Goal: Task Accomplishment & Management: Manage account settings

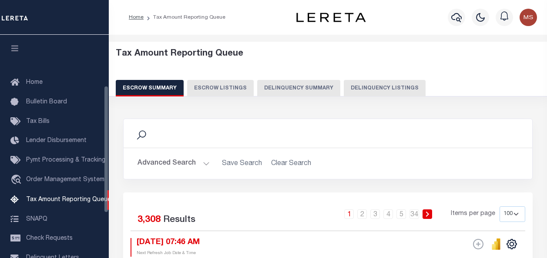
select select "100"
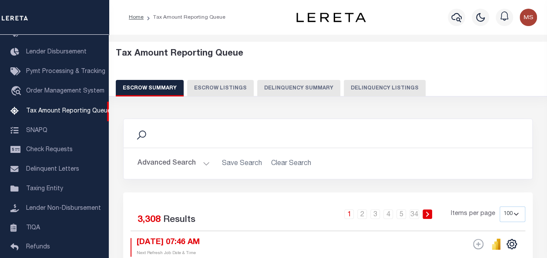
click at [365, 90] on button "Delinquency Listings" at bounding box center [385, 88] width 82 height 17
select select
select select "100"
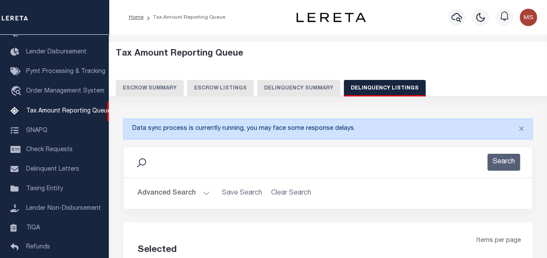
select select "100"
click at [193, 193] on button "Advanced Search" at bounding box center [173, 193] width 72 height 17
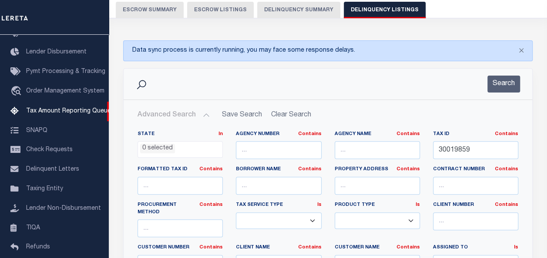
scroll to position [87, 0]
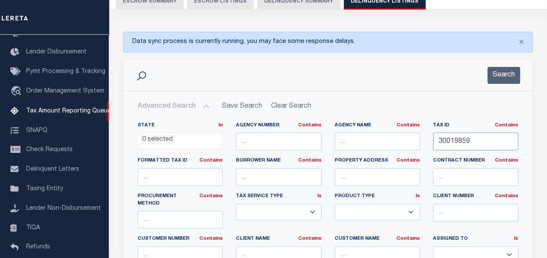
drag, startPoint x: 492, startPoint y: 147, endPoint x: 415, endPoint y: 147, distance: 77.0
click at [415, 147] on div "State In In AK AL AR AZ CA CO CT DC DE FL GA GU HI IA ID IL IN KS KY LA MA MD M…" at bounding box center [328, 214] width 394 height 184
paste input "30019859"
type input "30019859"
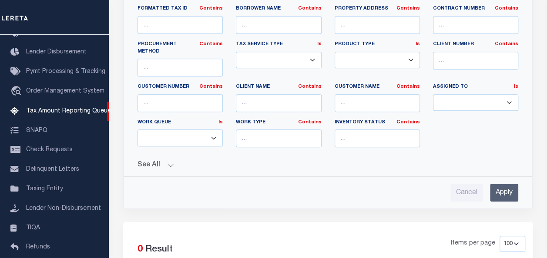
scroll to position [348, 0]
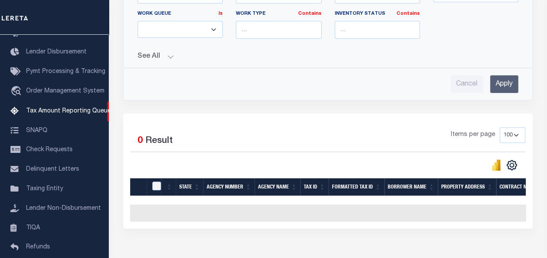
click at [504, 75] on input "Apply" at bounding box center [504, 84] width 28 height 18
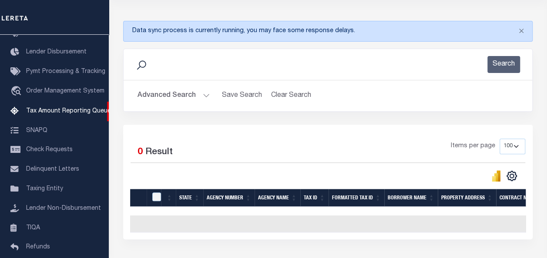
scroll to position [119, 0]
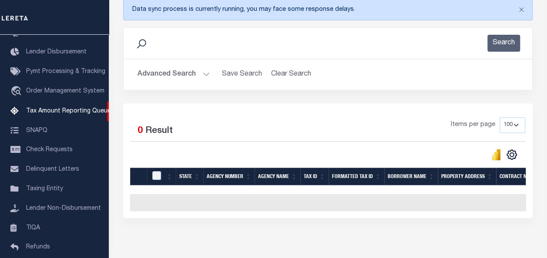
drag, startPoint x: 265, startPoint y: 217, endPoint x: 219, endPoint y: 204, distance: 47.9
click at [207, 217] on div "Selected 0 Result Items per page 10 25 50 100 500" at bounding box center [327, 161] width 409 height 115
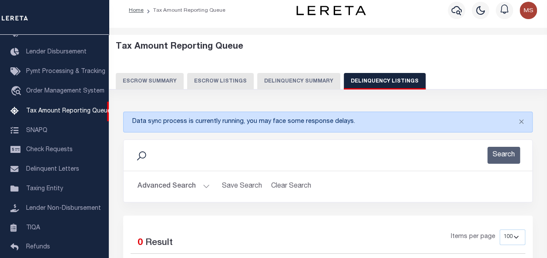
scroll to position [0, 0]
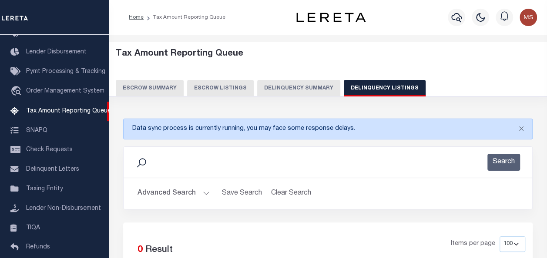
click at [366, 89] on button "Delinquency Listings" at bounding box center [385, 88] width 82 height 17
select select "100"
click at [197, 192] on button "Advanced Search" at bounding box center [173, 193] width 72 height 17
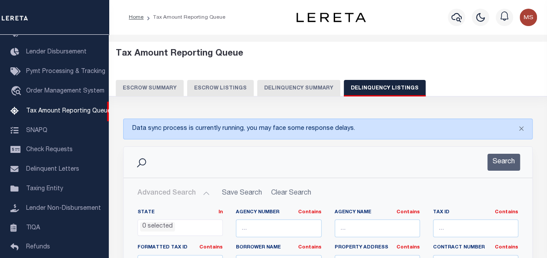
select select "100"
click at [461, 228] on input "text" at bounding box center [475, 229] width 85 height 18
paste input "30019859"
type input "30019859"
click at [504, 161] on button "Search" at bounding box center [503, 162] width 33 height 17
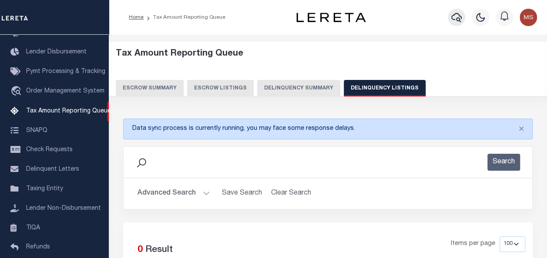
click at [454, 18] on icon "button" at bounding box center [456, 17] width 10 height 10
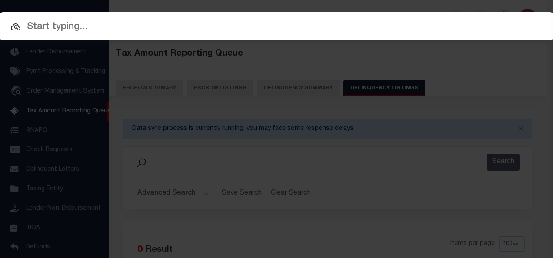
paste input "30019859"
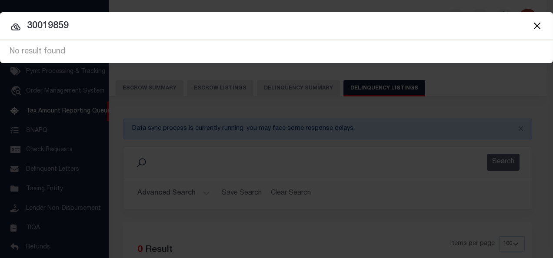
type input "30019859"
drag, startPoint x: 98, startPoint y: 30, endPoint x: 14, endPoint y: 23, distance: 84.6
click at [14, 40] on div "30019859 No result found" at bounding box center [276, 51] width 553 height 23
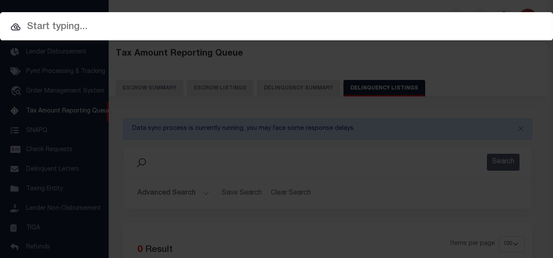
click at [15, 25] on icon at bounding box center [16, 26] width 10 height 7
click at [43, 27] on input "text" at bounding box center [276, 27] width 553 height 15
paste input "40236595"
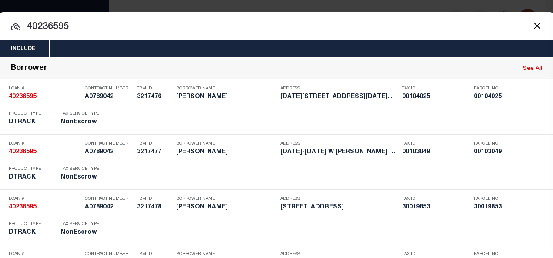
type input "40236595"
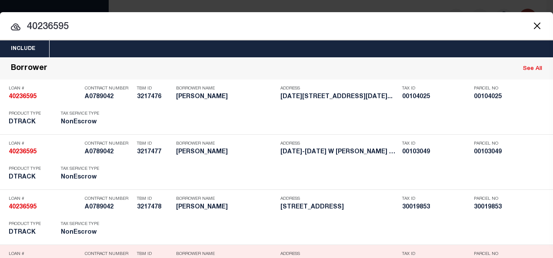
scroll to position [243, 0]
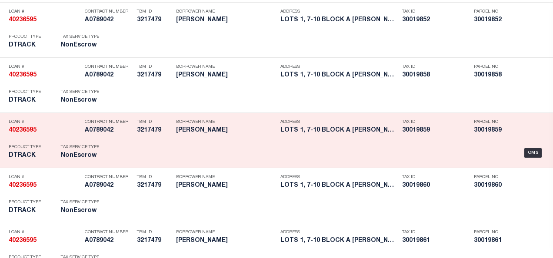
click at [17, 130] on strong "40236595" at bounding box center [23, 130] width 28 height 6
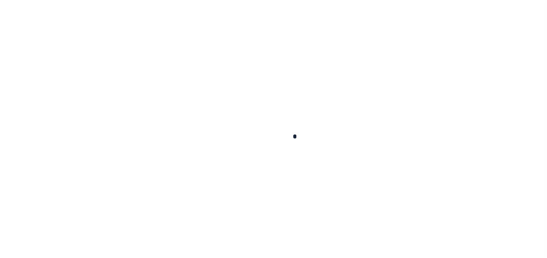
type input "40236595"
type input "[PERSON_NAME]"
select select
type input "[STREET_ADDRESS]"
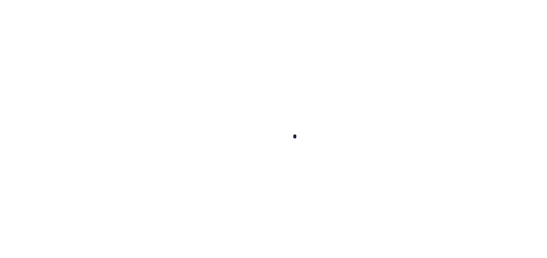
type input "WICHITA KS 67205-1330"
select select "10"
select select "NonEscrow"
type input "LOTS 1, 7-10 BLOCK A [PERSON_NAME] SECOND ADD."
type input "00219766"
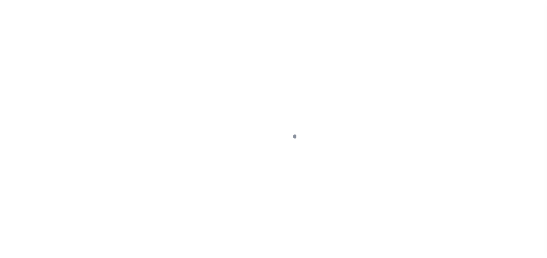
type input "WICHITA KS 672053"
type input "4050"
type input "KS"
select select
select select "13033"
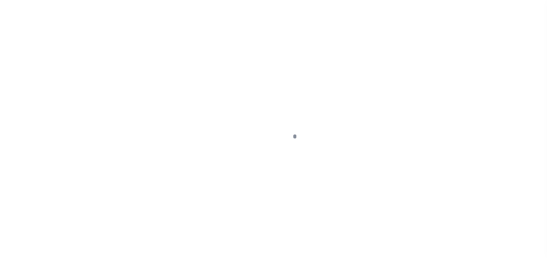
select select "4987"
select select "2"
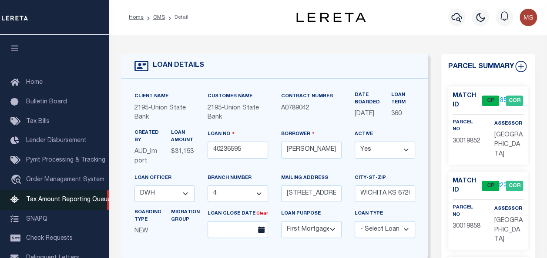
click at [60, 200] on span "Tax Amount Reporting Queue" at bounding box center [68, 200] width 85 height 6
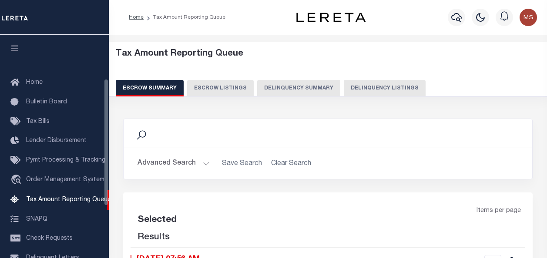
click at [381, 84] on button "Delinquency Listings" at bounding box center [385, 88] width 82 height 17
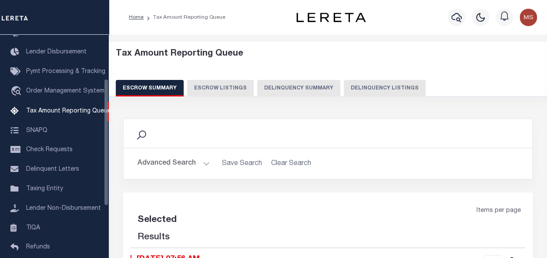
select select "100"
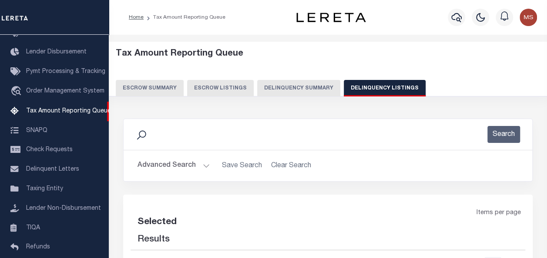
select select "100"
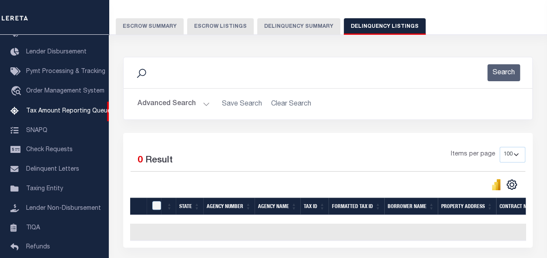
scroll to position [43, 0]
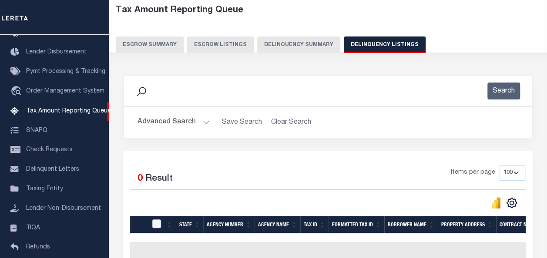
click at [205, 124] on button "Advanced Search" at bounding box center [173, 122] width 72 height 17
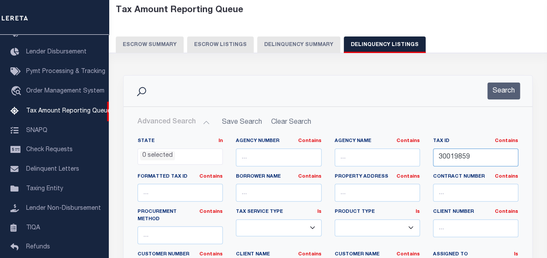
drag, startPoint x: 486, startPoint y: 158, endPoint x: 414, endPoint y: 155, distance: 72.7
click at [414, 155] on div "State In In AK AL AR AZ CA CO CT DC DE FL GA GU HI IA ID IL IN KS KY LA MA MD M…" at bounding box center [328, 230] width 394 height 184
paste input "30019860"
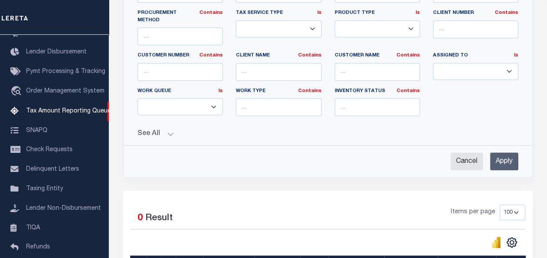
scroll to position [261, 0]
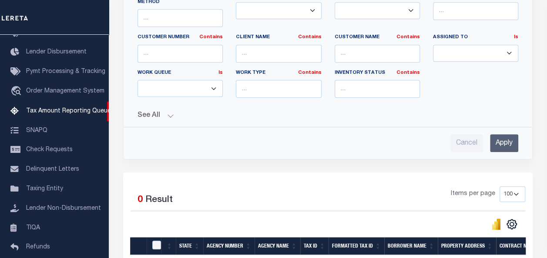
type input "30019860"
click at [501, 138] on input "Apply" at bounding box center [504, 143] width 28 height 18
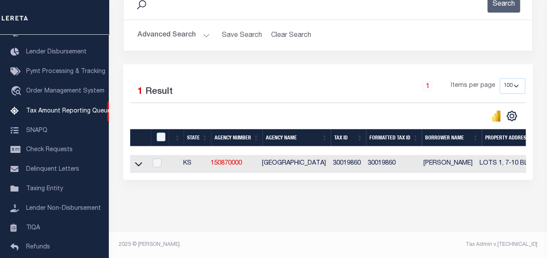
scroll to position [136, 0]
click at [136, 163] on icon at bounding box center [138, 165] width 7 height 4
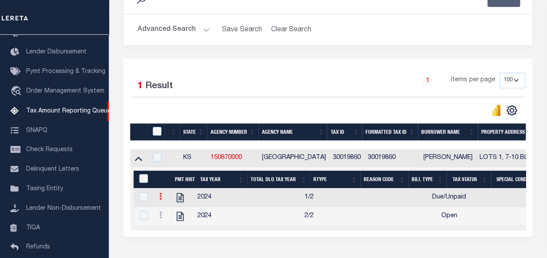
click at [162, 196] on icon at bounding box center [160, 196] width 3 height 7
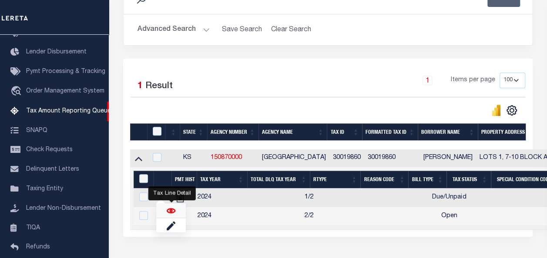
click at [170, 213] on img "" at bounding box center [171, 211] width 9 height 9
checkbox input "true"
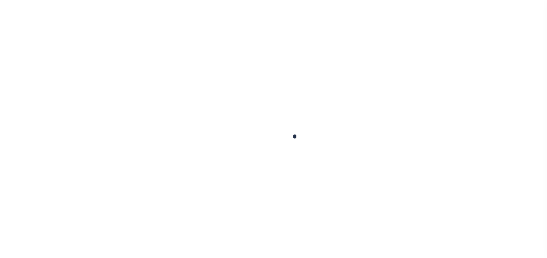
checkbox input "false"
type input "Semi Annual"
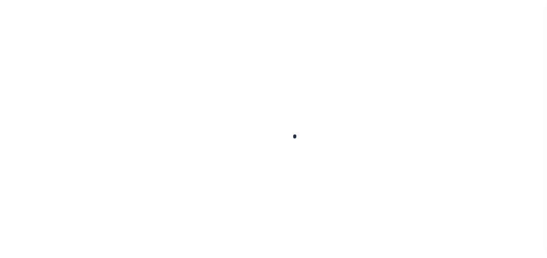
type input "03/25/2025"
select select "DUE"
type input "$1,677.13"
type input "$41.93"
type input "$0"
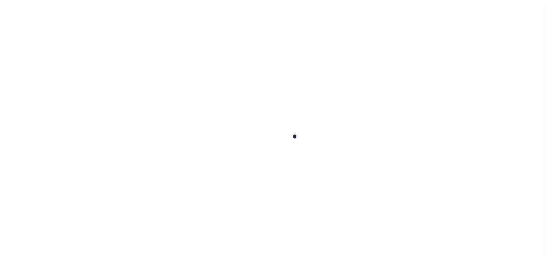
type input "$1,719.06"
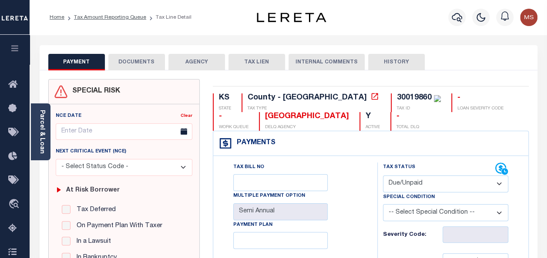
click at [434, 189] on select "- Select Status Code - Open Due/Unpaid Paid Incomplete No Tax Due Internal Refu…" at bounding box center [445, 184] width 125 height 17
select select "PYD"
click at [383, 176] on select "- Select Status Code - Open Due/Unpaid Paid Incomplete No Tax Due Internal Refu…" at bounding box center [445, 184] width 125 height 17
type input "[DATE]"
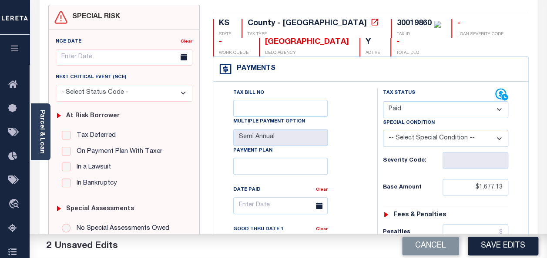
scroll to position [87, 0]
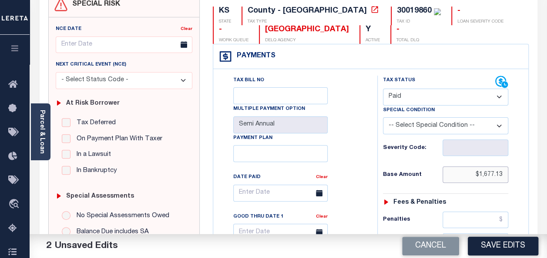
click at [502, 174] on input "$1,677.13" at bounding box center [475, 175] width 66 height 17
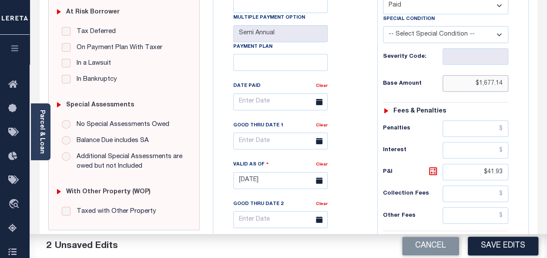
scroll to position [217, 0]
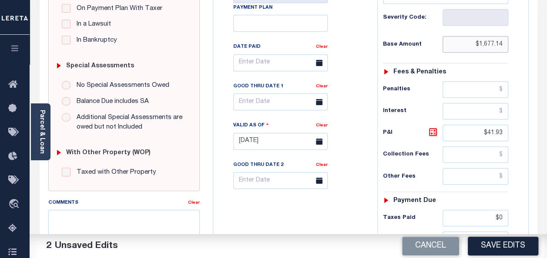
type input "$1,677.14"
drag, startPoint x: 501, startPoint y: 131, endPoint x: 478, endPoint y: 131, distance: 23.9
click at [478, 131] on input "$41.93" at bounding box center [475, 133] width 66 height 17
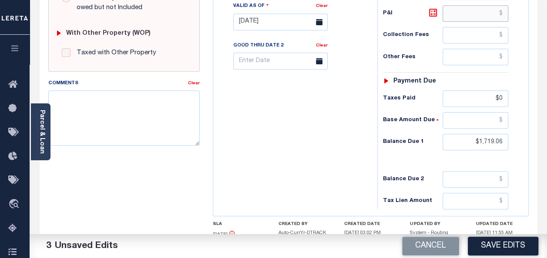
scroll to position [391, 0]
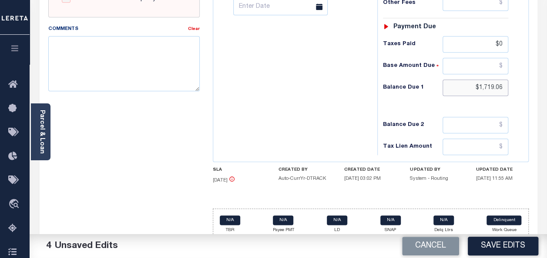
drag, startPoint x: 495, startPoint y: 84, endPoint x: 460, endPoint y: 87, distance: 34.9
click at [460, 87] on input "$1,719.06" at bounding box center [475, 88] width 66 height 17
click at [471, 80] on input "text" at bounding box center [475, 88] width 66 height 17
type input "$0.00"
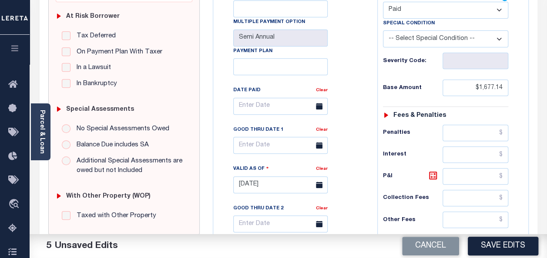
scroll to position [0, 0]
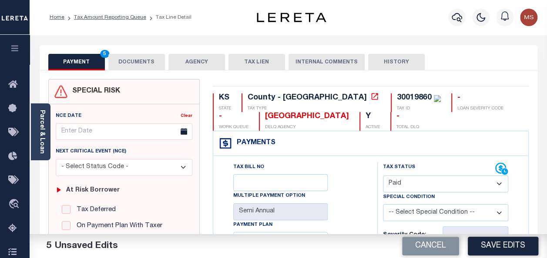
click at [144, 62] on button "DOCUMENTS" at bounding box center [136, 62] width 57 height 17
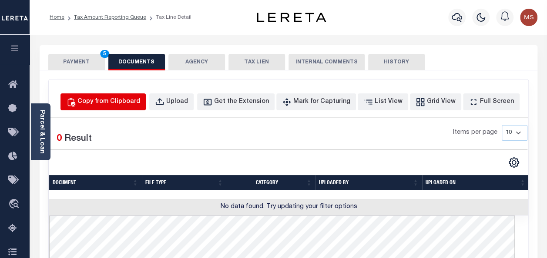
click at [127, 101] on div "Copy from Clipboard" at bounding box center [108, 102] width 63 height 10
select select "POP"
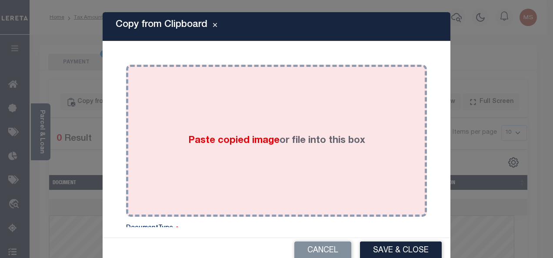
click at [206, 134] on label "Paste copied image or file into this box" at bounding box center [276, 141] width 177 height 14
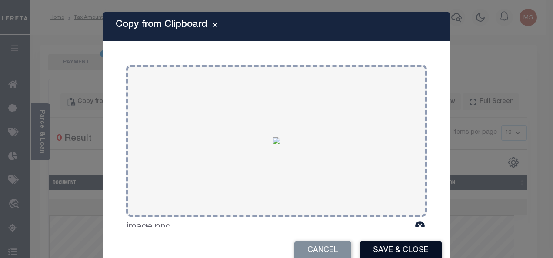
click at [384, 248] on button "Save & Close" at bounding box center [401, 251] width 82 height 19
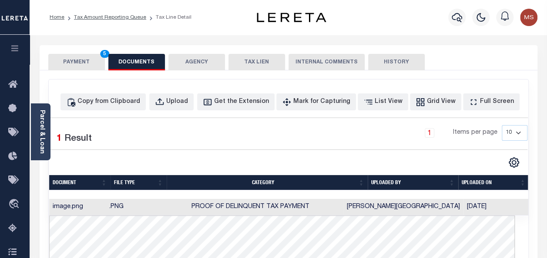
click at [70, 62] on button "PAYMENT 5" at bounding box center [76, 62] width 57 height 17
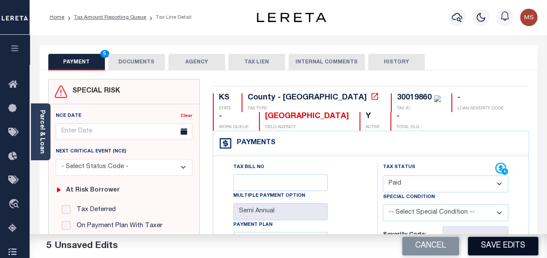
click at [491, 245] on button "Save Edits" at bounding box center [503, 246] width 70 height 19
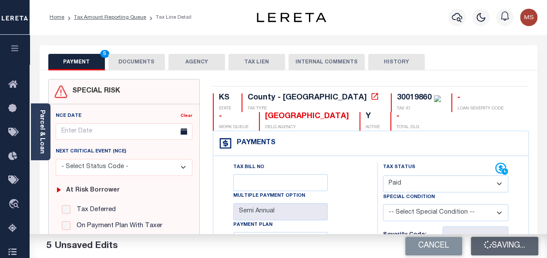
checkbox input "false"
type input "$1,677.14"
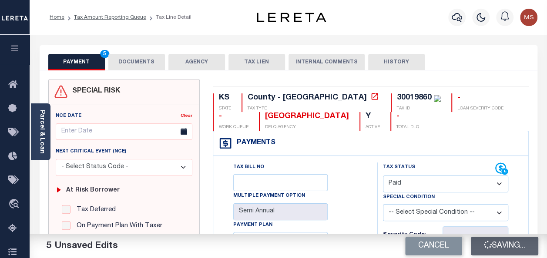
type input "$0"
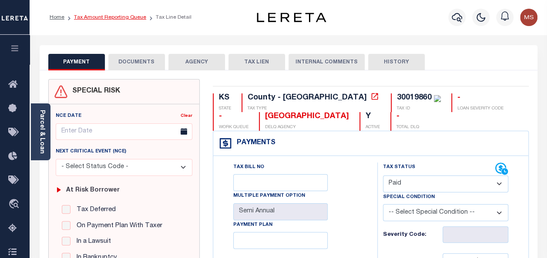
click at [102, 17] on link "Tax Amount Reporting Queue" at bounding box center [110, 17] width 72 height 5
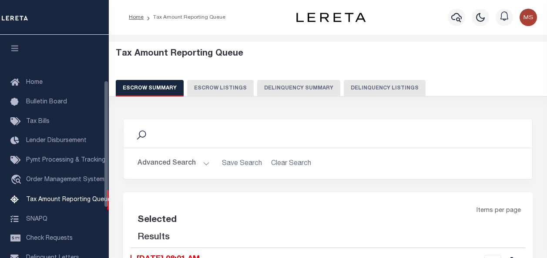
click at [372, 87] on button "Delinquency Listings" at bounding box center [385, 88] width 82 height 17
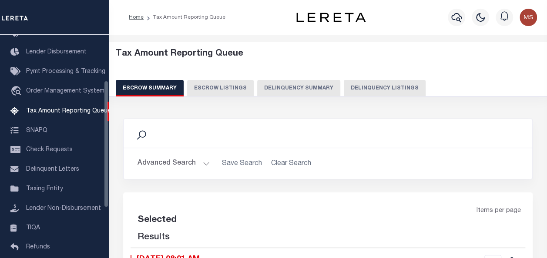
select select "100"
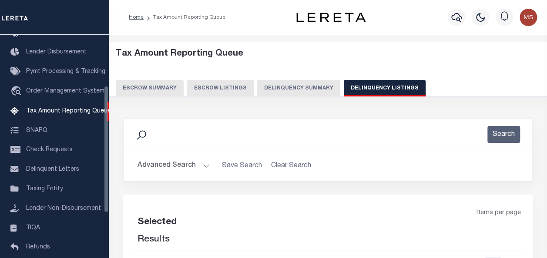
scroll to position [89, 0]
select select "100"
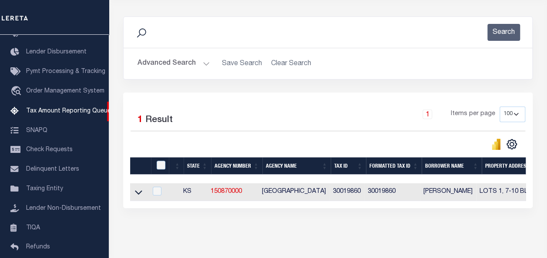
scroll to position [130, 0]
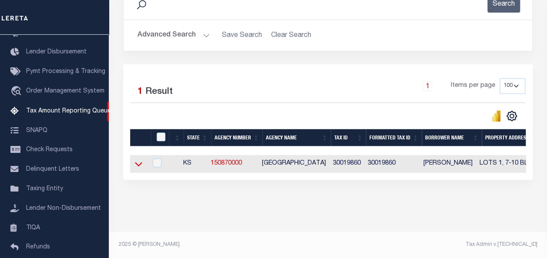
click at [135, 165] on icon at bounding box center [138, 164] width 7 height 9
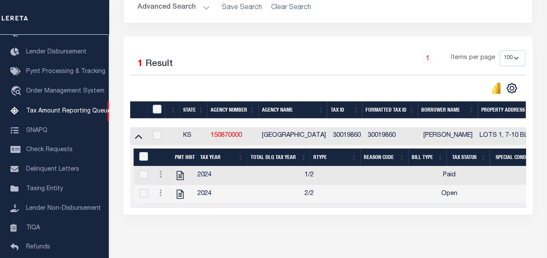
scroll to position [199, 0]
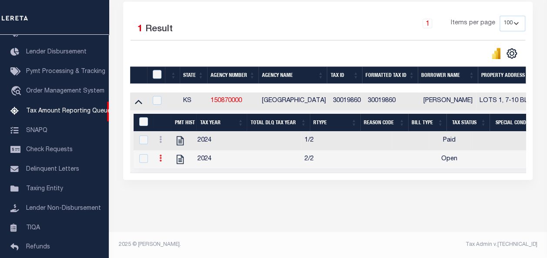
click at [162, 155] on icon at bounding box center [160, 158] width 3 height 7
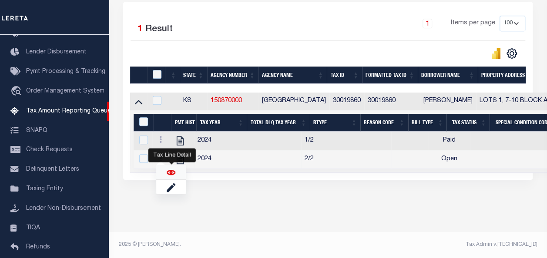
click at [171, 175] on img "" at bounding box center [171, 172] width 9 height 9
checkbox input "true"
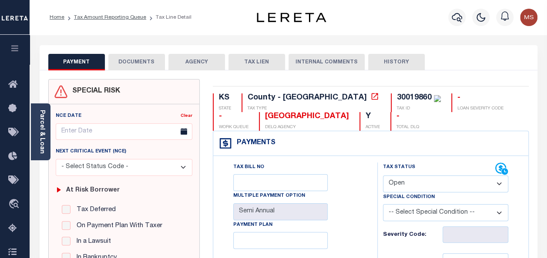
click at [393, 184] on select "- Select Status Code - Open Due/Unpaid Paid Incomplete No Tax Due Internal Refu…" at bounding box center [445, 184] width 125 height 17
select select "DUE"
click at [383, 176] on select "- Select Status Code - Open Due/Unpaid Paid Incomplete No Tax Due Internal Refu…" at bounding box center [445, 184] width 125 height 17
type input "[DATE]"
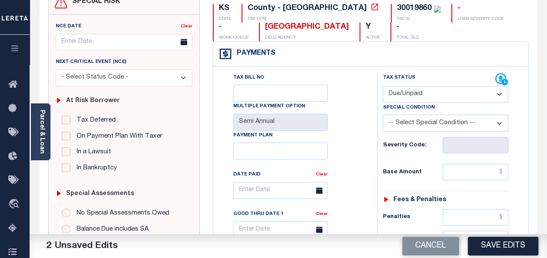
scroll to position [130, 0]
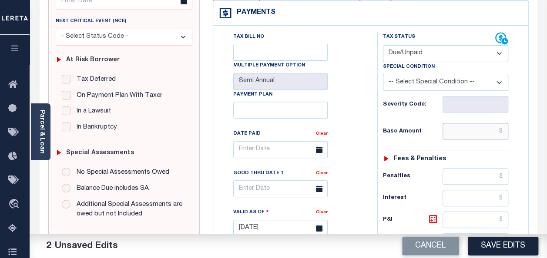
click at [471, 134] on input "text" at bounding box center [475, 131] width 66 height 17
paste input "1,677.13"
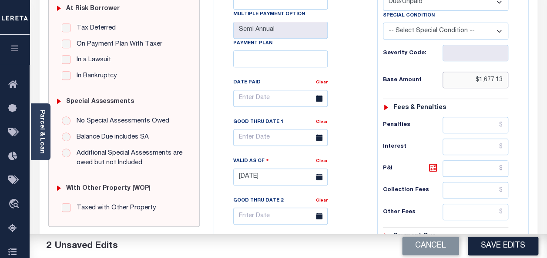
scroll to position [217, 0]
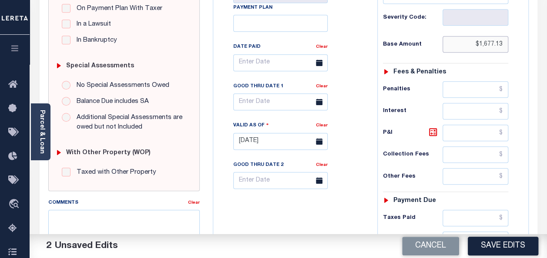
type input "$1,677.13"
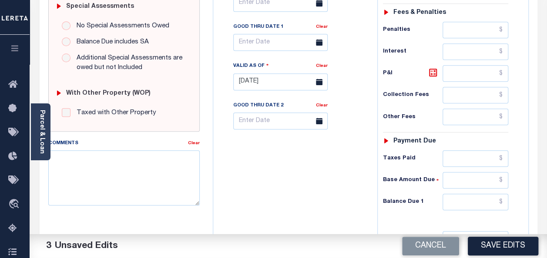
scroll to position [304, 0]
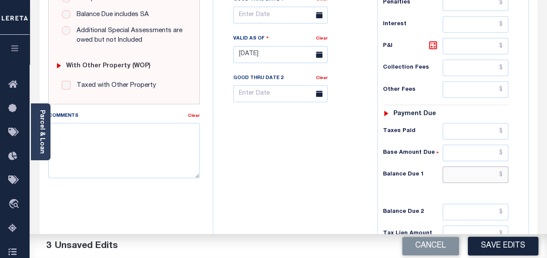
click at [474, 168] on input "text" at bounding box center [475, 175] width 66 height 17
paste input "1,844.62"
type input "$1,844.62"
click at [325, 178] on div "Tax Bill No Multiple Payment Option Semi Annual Payment Plan Clear" at bounding box center [292, 50] width 155 height 384
click at [433, 41] on icon at bounding box center [433, 45] width 8 height 8
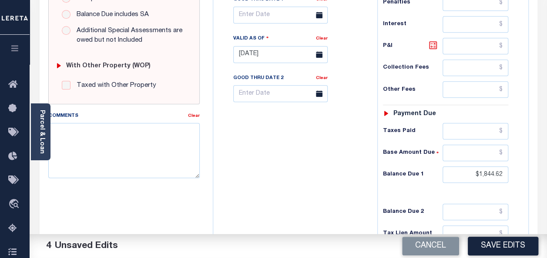
type input "$167.49"
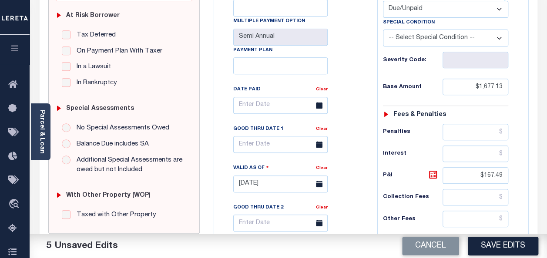
scroll to position [0, 0]
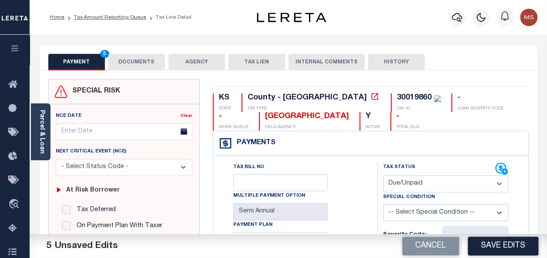
click at [129, 61] on button "DOCUMENTS" at bounding box center [136, 62] width 57 height 17
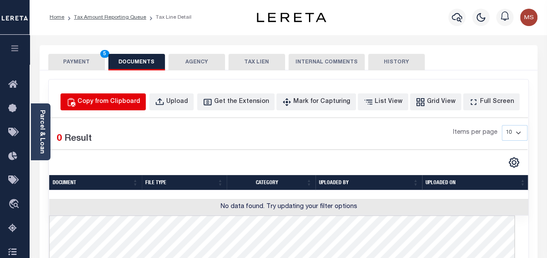
click at [133, 104] on div "Copy from Clipboard" at bounding box center [108, 102] width 63 height 10
select select "POP"
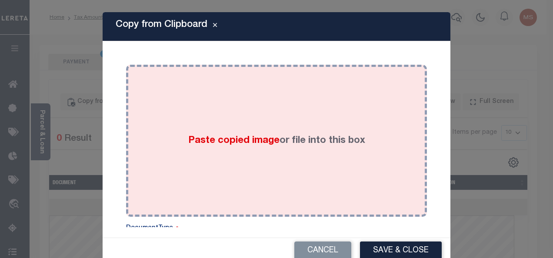
click at [221, 114] on div "Paste copied image or file into this box" at bounding box center [277, 140] width 288 height 139
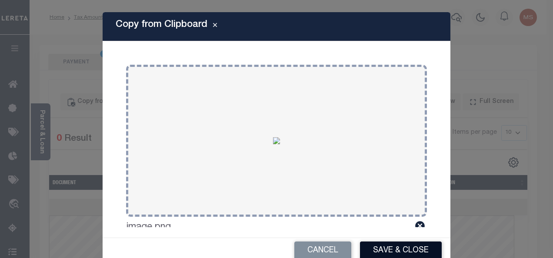
click at [391, 251] on button "Save & Close" at bounding box center [401, 251] width 82 height 19
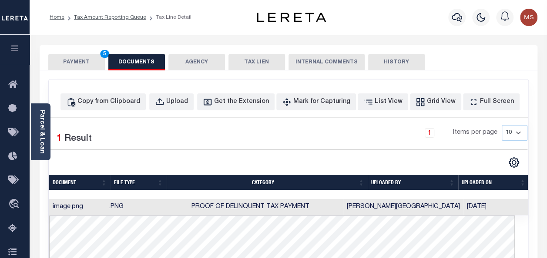
click at [77, 60] on button "PAYMENT 5" at bounding box center [76, 62] width 57 height 17
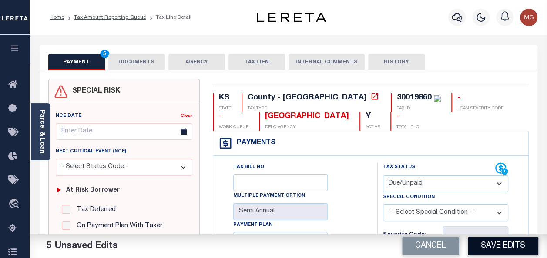
click at [501, 246] on button "Save Edits" at bounding box center [503, 246] width 70 height 19
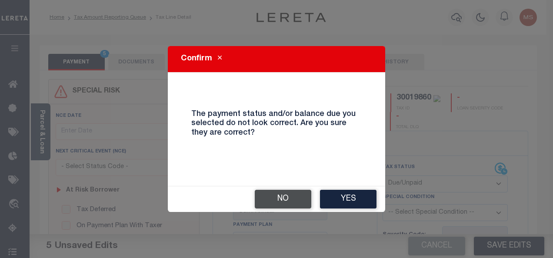
click at [284, 199] on button "No" at bounding box center [283, 199] width 57 height 19
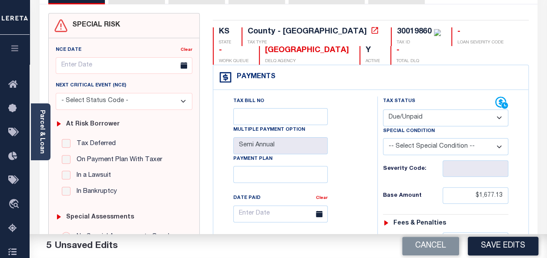
scroll to position [130, 0]
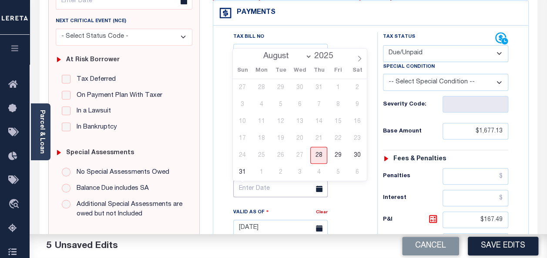
click at [258, 187] on input "text" at bounding box center [280, 188] width 94 height 17
click at [319, 153] on span "28" at bounding box center [318, 155] width 17 height 17
type input "[DATE]"
click at [319, 158] on span "28" at bounding box center [318, 155] width 17 height 17
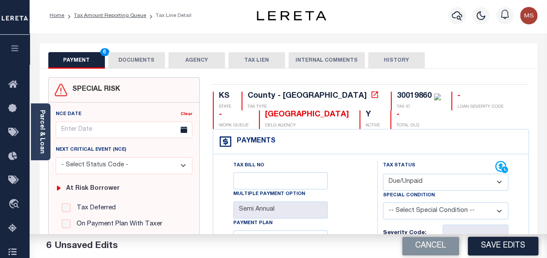
scroll to position [0, 0]
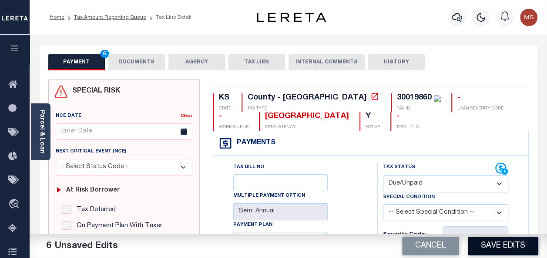
click at [498, 246] on button "Save Edits" at bounding box center [503, 246] width 70 height 19
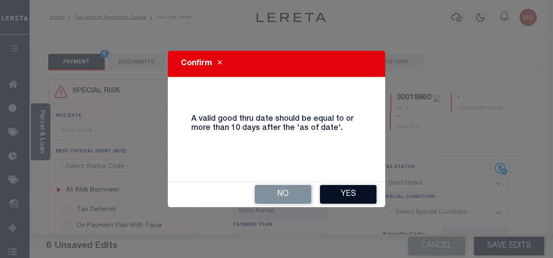
click at [347, 190] on button "Yes" at bounding box center [348, 194] width 57 height 19
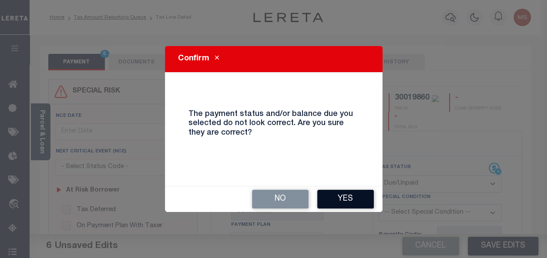
click at [341, 196] on button "Yes" at bounding box center [345, 199] width 57 height 19
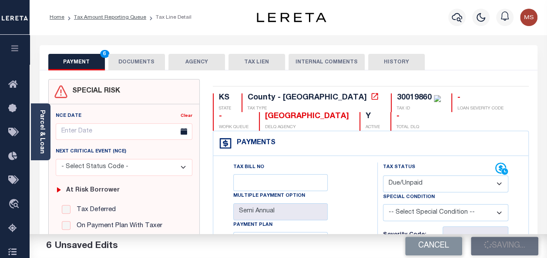
checkbox input "false"
type input "$1,677.13"
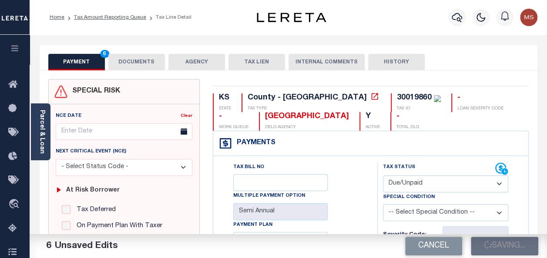
type input "$167.49"
type input "$1,844.62"
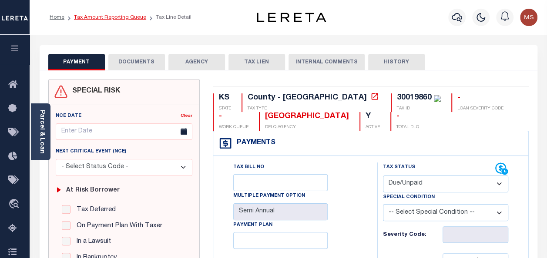
click at [114, 17] on link "Tax Amount Reporting Queue" at bounding box center [110, 17] width 72 height 5
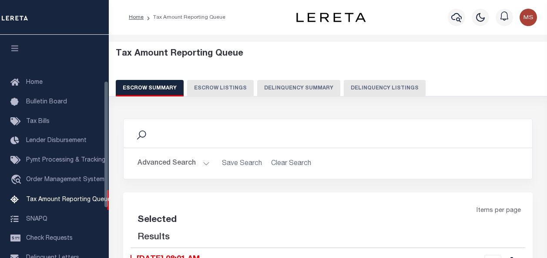
select select "100"
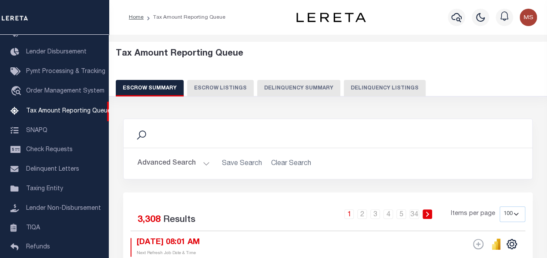
click at [390, 85] on button "Delinquency Listings" at bounding box center [385, 88] width 82 height 17
select select "100"
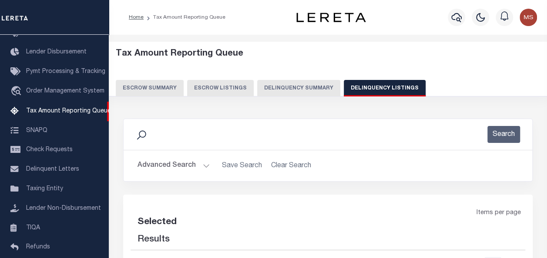
select select "100"
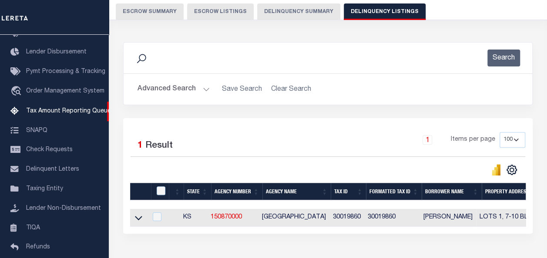
scroll to position [136, 0]
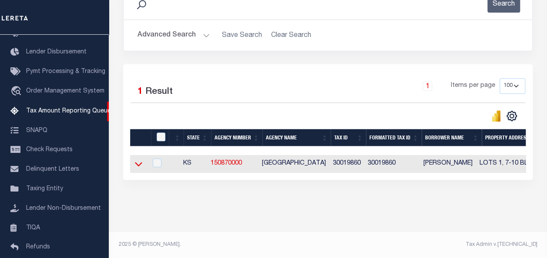
click at [138, 160] on icon at bounding box center [138, 164] width 7 height 9
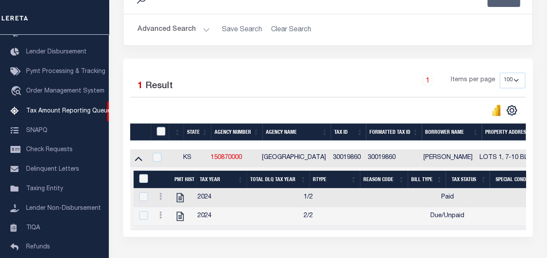
click at [161, 132] on input "checkbox" at bounding box center [161, 131] width 9 height 9
checkbox input "true"
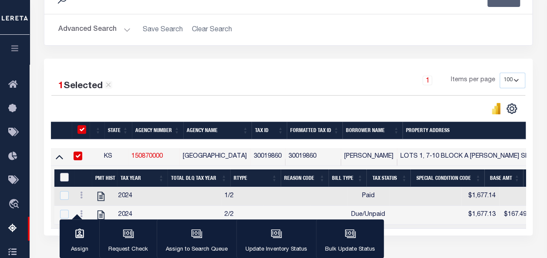
click at [63, 176] on input "&nbsp;" at bounding box center [64, 177] width 9 height 9
checkbox input "true"
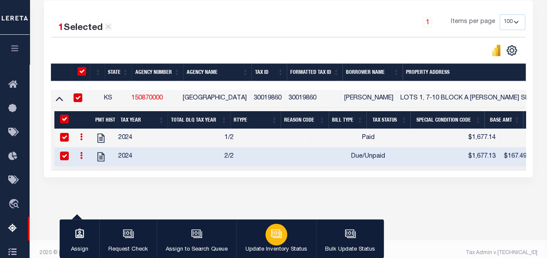
scroll to position [203, 0]
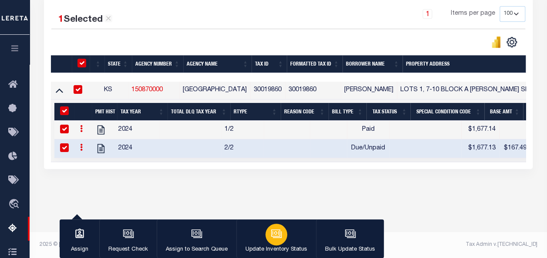
click at [273, 234] on icon "button" at bounding box center [276, 233] width 11 height 11
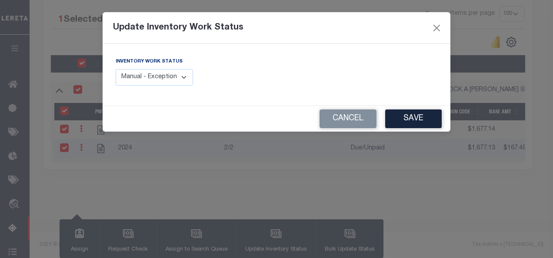
click at [176, 76] on select "Manual - Exception Pended - Awaiting Search Late Add Exception Completed" at bounding box center [154, 77] width 77 height 17
select select "4"
click at [116, 69] on select "Manual - Exception Pended - Awaiting Search Late Add Exception Completed" at bounding box center [154, 77] width 77 height 17
click at [430, 116] on button "Save" at bounding box center [413, 119] width 57 height 19
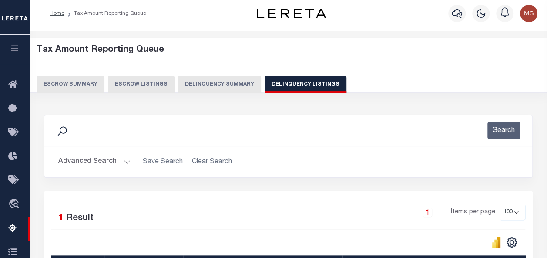
scroll to position [0, 0]
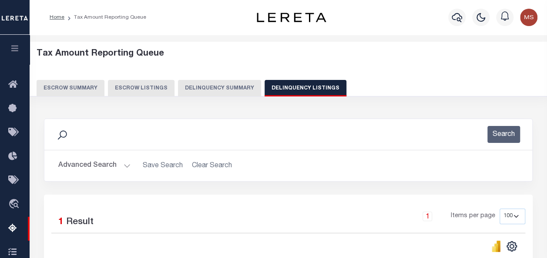
click at [117, 165] on button "Advanced Search" at bounding box center [94, 165] width 72 height 17
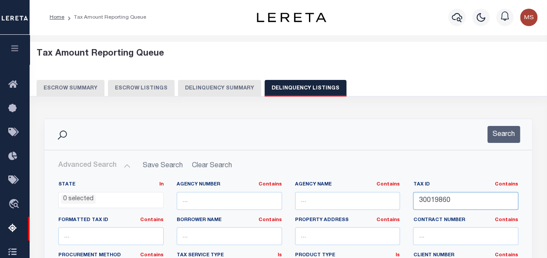
drag, startPoint x: 464, startPoint y: 206, endPoint x: 388, endPoint y: 200, distance: 75.9
paste input "30019861"
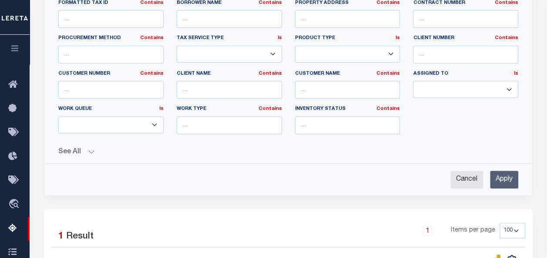
scroll to position [366, 0]
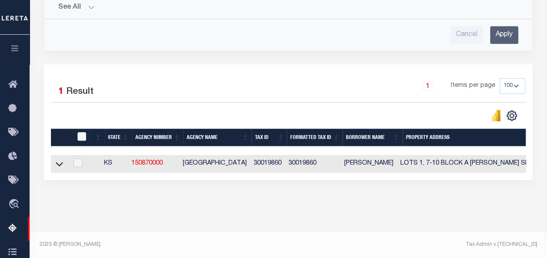
type input "30019861"
click at [506, 30] on input "Apply" at bounding box center [504, 35] width 28 height 18
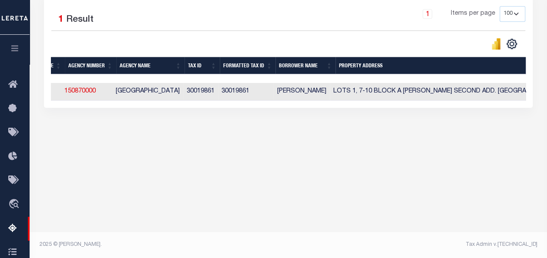
scroll to position [0, 0]
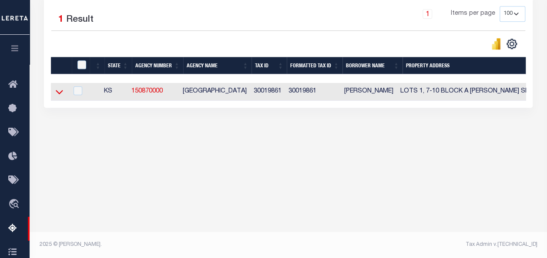
click at [60, 93] on icon at bounding box center [59, 91] width 7 height 9
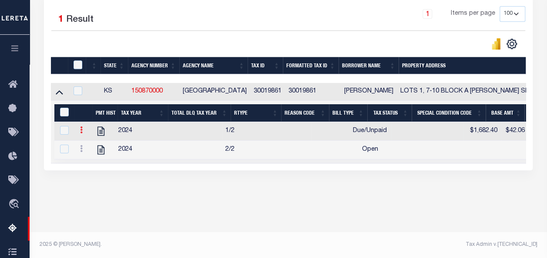
click at [82, 134] on icon at bounding box center [81, 130] width 3 height 7
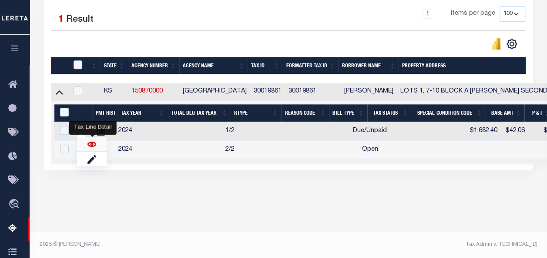
click at [93, 145] on img "" at bounding box center [91, 144] width 9 height 9
checkbox input "false"
checkbox input "true"
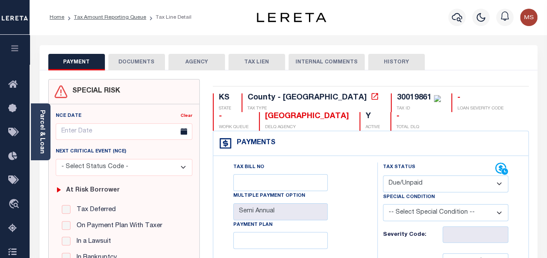
click at [421, 187] on select "- Select Status Code - Open Due/Unpaid Paid Incomplete No Tax Due Internal Refu…" at bounding box center [445, 184] width 125 height 17
select select "PYD"
click at [383, 176] on select "- Select Status Code - Open Due/Unpaid Paid Incomplete No Tax Due Internal Refu…" at bounding box center [445, 184] width 125 height 17
type input "[DATE]"
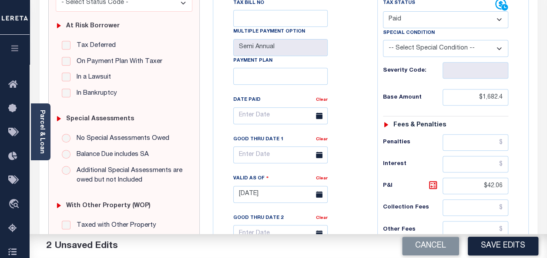
scroll to position [174, 0]
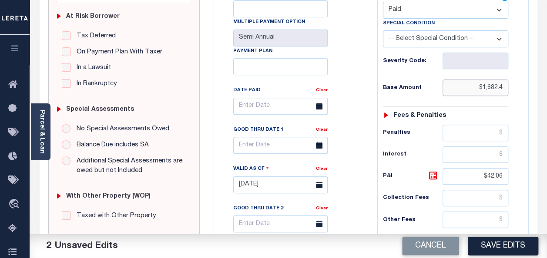
click at [504, 88] on input "$1,682.4" at bounding box center [475, 88] width 66 height 17
type input "$1,682.41"
drag, startPoint x: 505, startPoint y: 173, endPoint x: 482, endPoint y: 173, distance: 23.1
click at [482, 173] on div "Tax Status Status - Select Status Code -" at bounding box center [448, 181] width 142 height 384
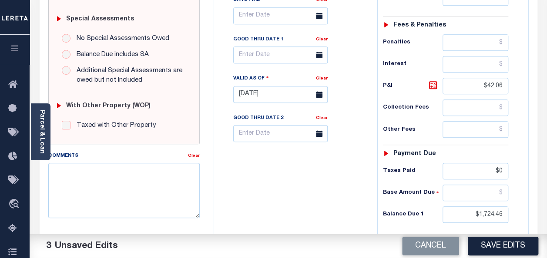
scroll to position [304, 0]
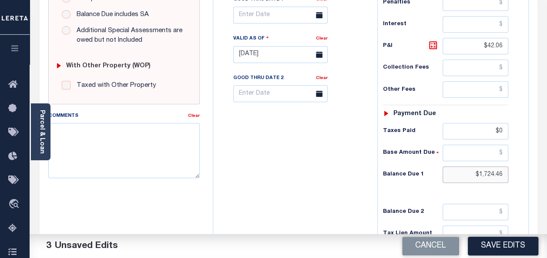
drag, startPoint x: 506, startPoint y: 174, endPoint x: 468, endPoint y: 173, distance: 37.8
click at [468, 173] on input "$1,724.46" at bounding box center [475, 175] width 66 height 17
type input "$0.00"
click at [322, 177] on div "Tax Bill No Multiple Payment Option Semi Annual Payment Plan Clear" at bounding box center [292, 50] width 155 height 384
drag, startPoint x: 501, startPoint y: 43, endPoint x: 479, endPoint y: 43, distance: 22.2
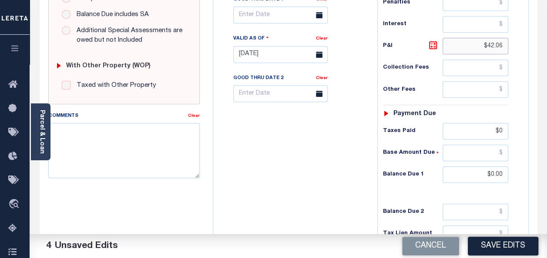
click at [479, 43] on input "$42.06" at bounding box center [475, 46] width 66 height 17
click at [321, 180] on div "Tax Bill No Multiple Payment Option Semi Annual Payment Plan Clear" at bounding box center [292, 50] width 155 height 384
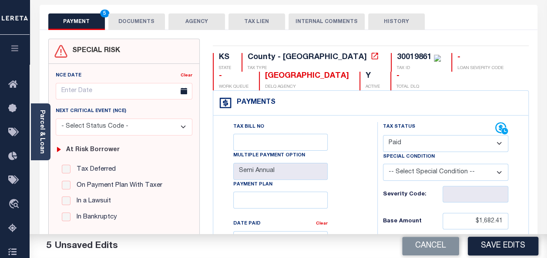
scroll to position [0, 0]
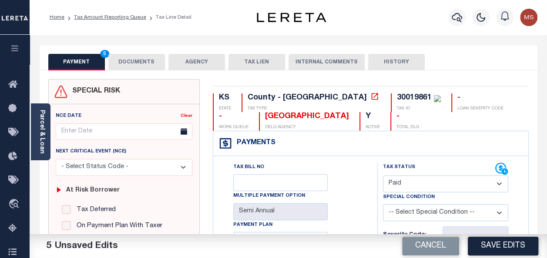
click at [130, 61] on button "DOCUMENTS" at bounding box center [136, 62] width 57 height 17
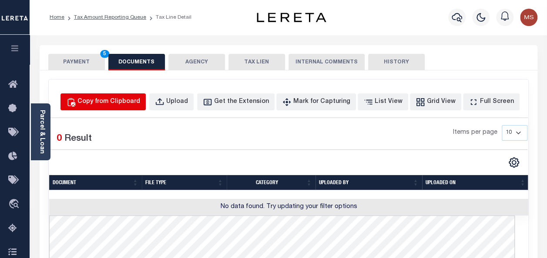
click at [130, 102] on div "Copy from Clipboard" at bounding box center [108, 102] width 63 height 10
select select "POP"
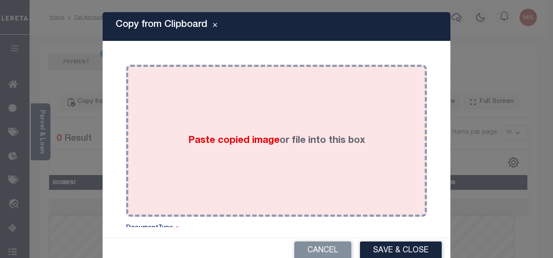
drag, startPoint x: 217, startPoint y: 130, endPoint x: 183, endPoint y: 142, distance: 36.2
click at [188, 142] on span "Paste copied image" at bounding box center [233, 141] width 91 height 10
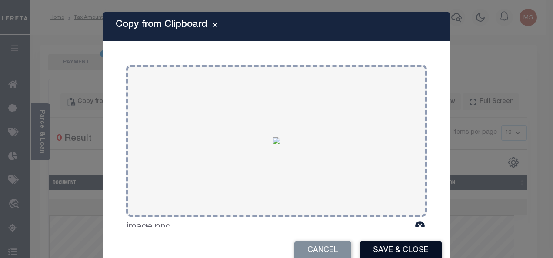
click at [388, 247] on button "Save & Close" at bounding box center [401, 251] width 82 height 19
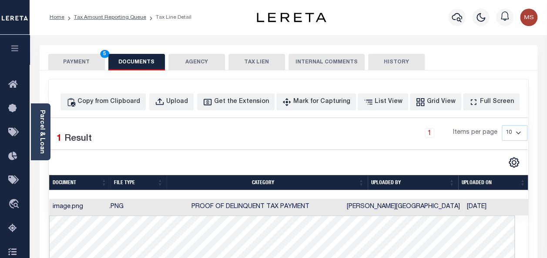
click at [82, 62] on button "PAYMENT 5" at bounding box center [76, 62] width 57 height 17
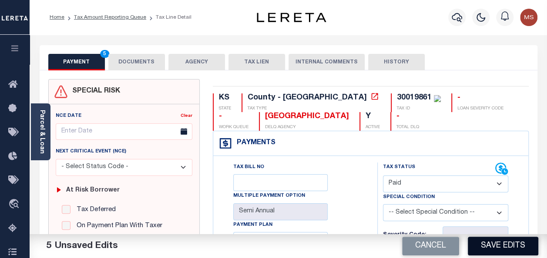
click at [487, 245] on button "Save Edits" at bounding box center [503, 246] width 70 height 19
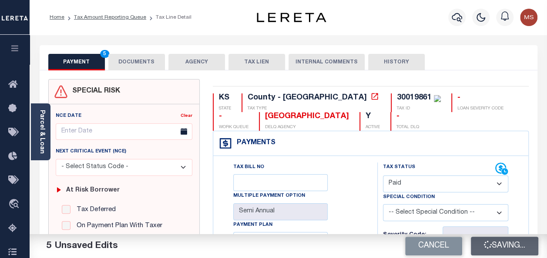
checkbox input "false"
type input "$1,682.41"
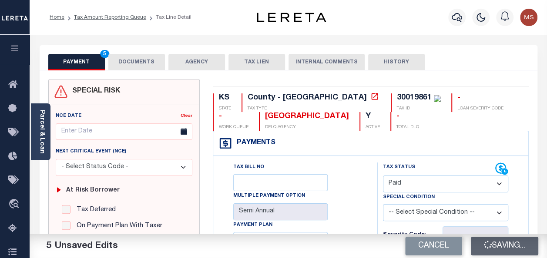
type input "$0"
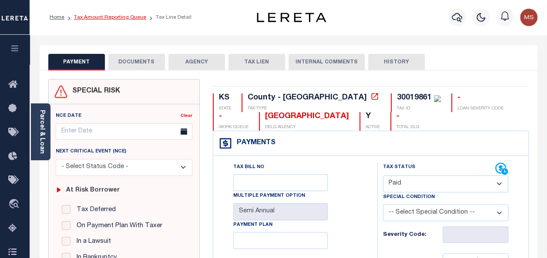
click at [99, 19] on link "Tax Amount Reporting Queue" at bounding box center [110, 17] width 72 height 5
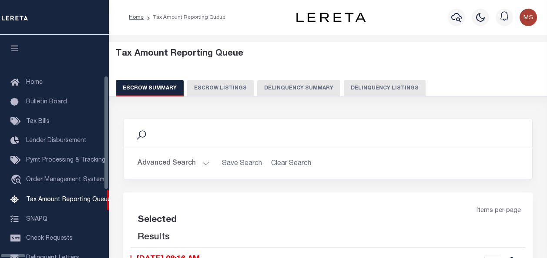
click at [351, 86] on button "Delinquency Listings" at bounding box center [385, 88] width 82 height 17
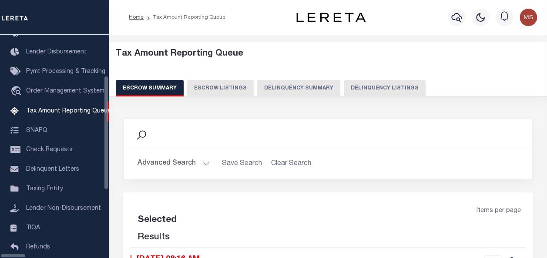
select select "100"
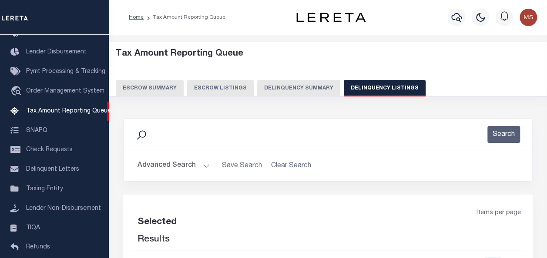
select select "100"
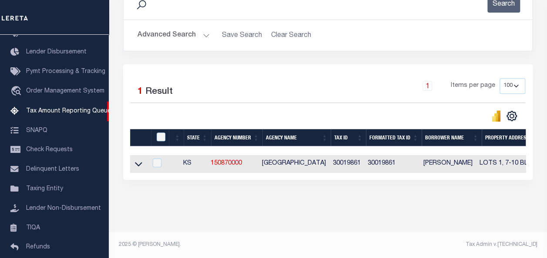
scroll to position [136, 0]
click at [139, 160] on icon at bounding box center [138, 164] width 7 height 9
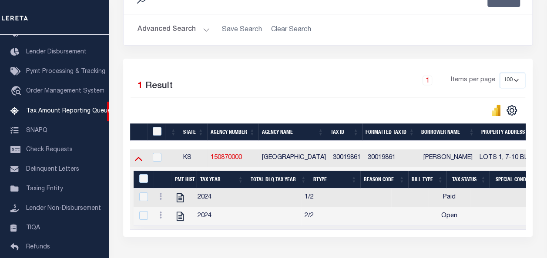
scroll to position [199, 0]
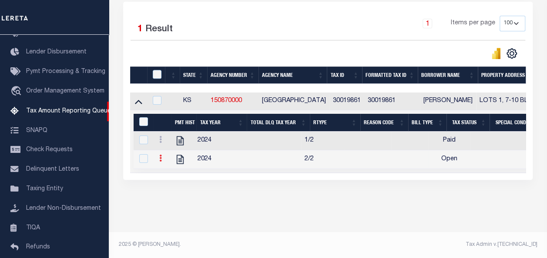
click at [158, 156] on link at bounding box center [161, 159] width 10 height 7
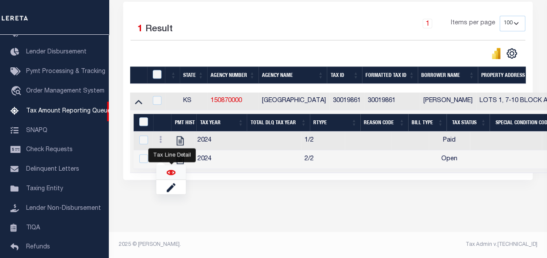
click at [170, 173] on img "" at bounding box center [171, 172] width 9 height 9
checkbox input "true"
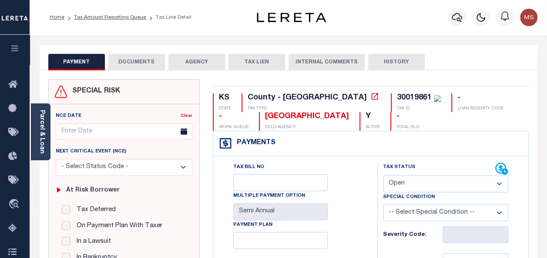
click at [418, 179] on select "- Select Status Code - Open Due/Unpaid Paid Incomplete No Tax Due Internal Refu…" at bounding box center [445, 184] width 125 height 17
select select "DUE"
click at [383, 176] on select "- Select Status Code - Open Due/Unpaid Paid Incomplete No Tax Due Internal Refu…" at bounding box center [445, 184] width 125 height 17
type input "[DATE]"
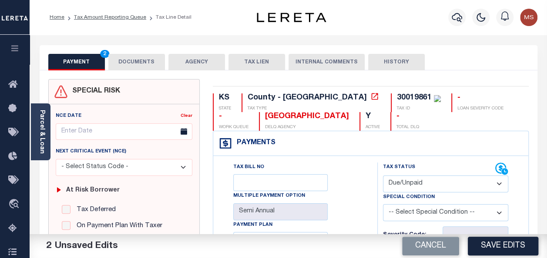
click at [134, 66] on button "DOCUMENTS" at bounding box center [136, 62] width 57 height 17
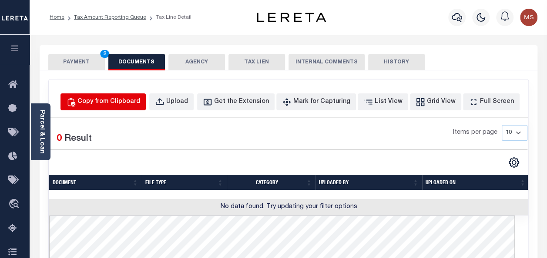
click at [136, 103] on div "Copy from Clipboard" at bounding box center [108, 102] width 63 height 10
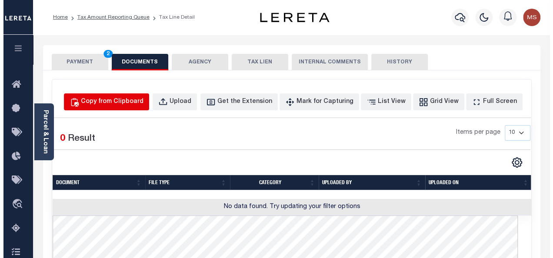
select select "POP"
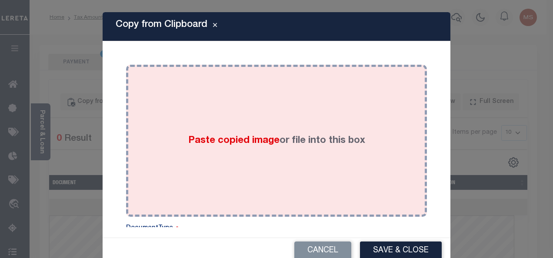
click at [240, 164] on div "Paste copied image or file into this box" at bounding box center [277, 140] width 288 height 139
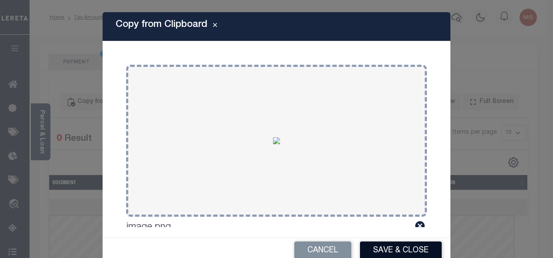
click at [383, 246] on button "Save & Close" at bounding box center [401, 251] width 82 height 19
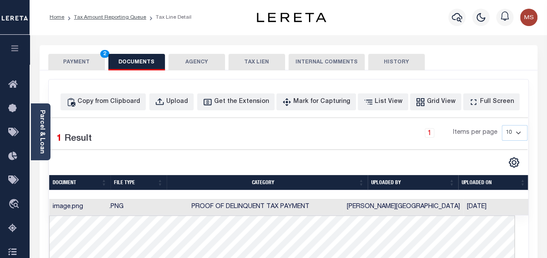
click at [78, 65] on button "PAYMENT 2" at bounding box center [76, 62] width 57 height 17
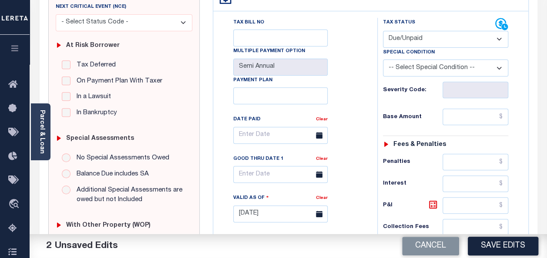
scroll to position [217, 0]
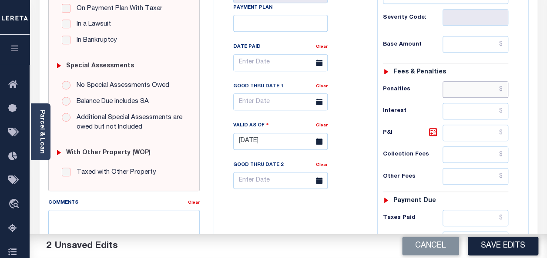
click at [470, 88] on input "text" at bounding box center [475, 89] width 66 height 17
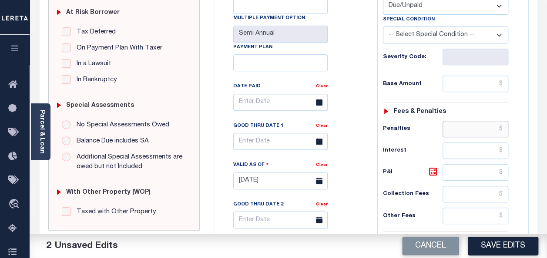
scroll to position [174, 0]
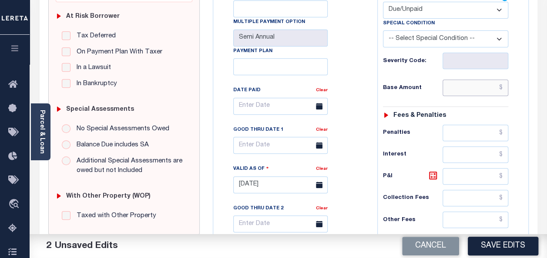
click at [464, 90] on input "text" at bounding box center [475, 88] width 66 height 17
paste input "1,682.4"
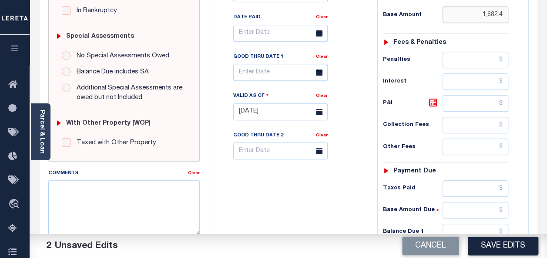
scroll to position [304, 0]
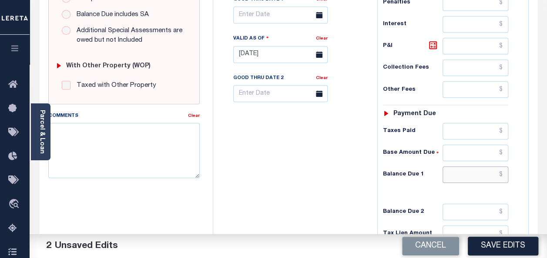
type input "$1,682.40"
click at [481, 172] on input "text" at bounding box center [475, 175] width 66 height 17
paste input "1,850.36"
type input "$1,850.36"
click at [430, 42] on icon at bounding box center [433, 45] width 10 height 10
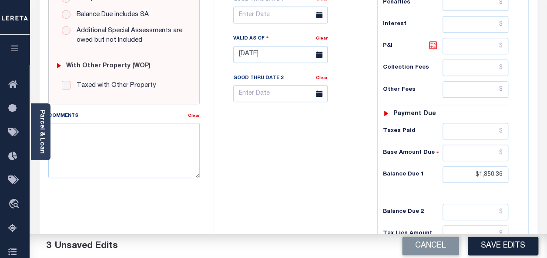
type input "$167.96"
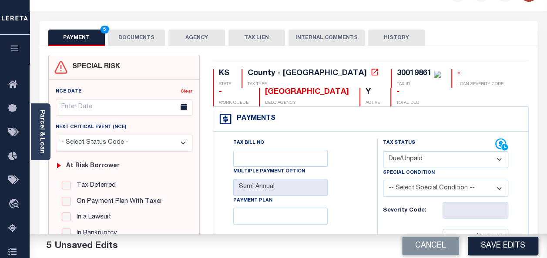
scroll to position [0, 0]
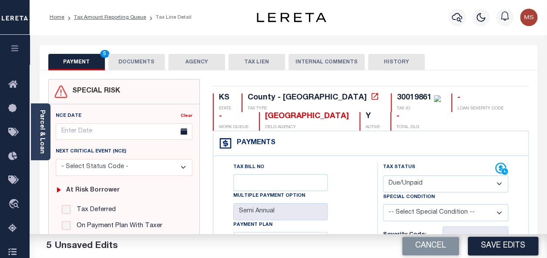
click at [124, 63] on button "DOCUMENTS" at bounding box center [136, 62] width 57 height 17
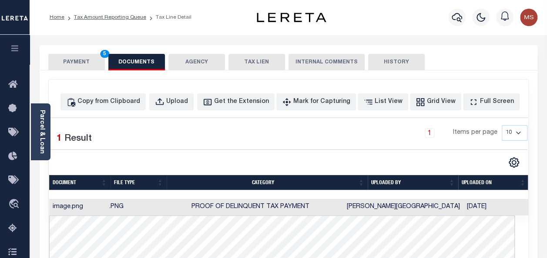
click at [65, 60] on button "PAYMENT 5" at bounding box center [76, 62] width 57 height 17
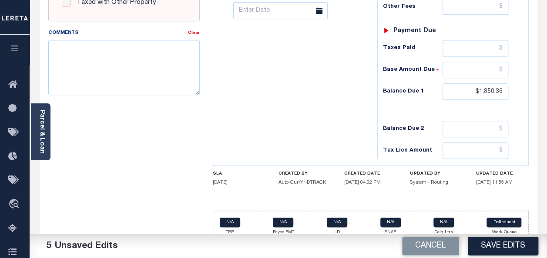
scroll to position [393, 0]
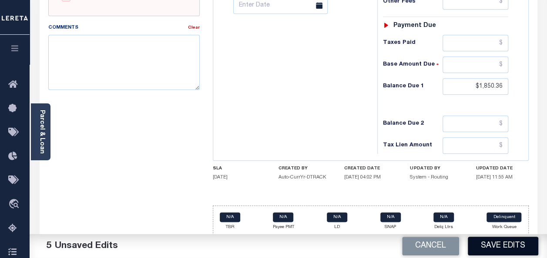
click at [504, 248] on button "Save Edits" at bounding box center [503, 246] width 70 height 19
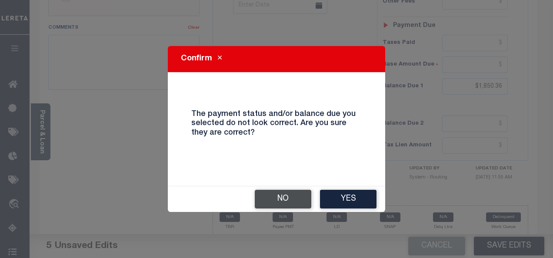
click at [286, 201] on button "No" at bounding box center [283, 199] width 57 height 19
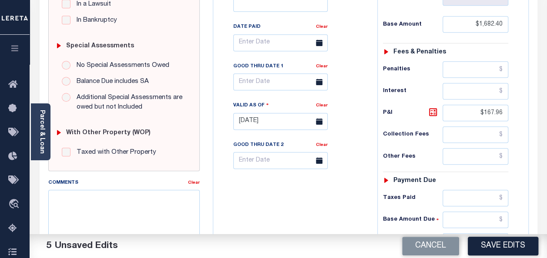
scroll to position [219, 0]
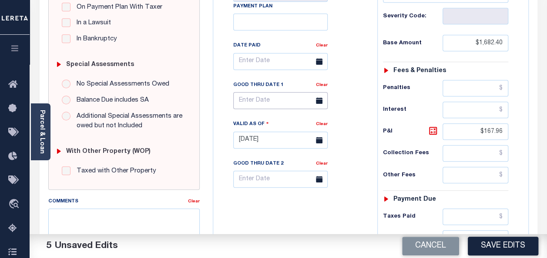
click at [258, 103] on input "text" at bounding box center [280, 100] width 94 height 17
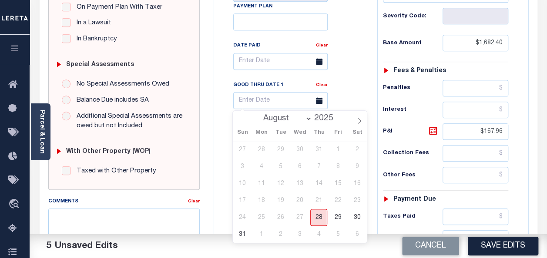
click at [320, 218] on span "28" at bounding box center [318, 217] width 17 height 17
type input "[DATE]"
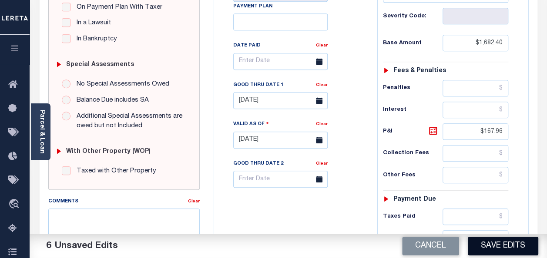
click at [505, 249] on button "Save Edits" at bounding box center [503, 246] width 70 height 19
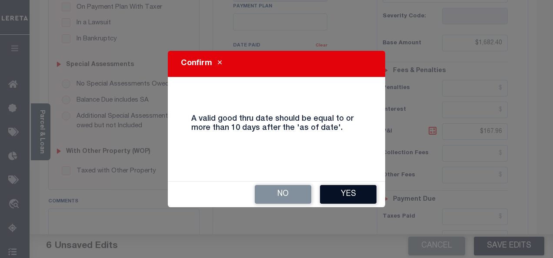
click at [348, 194] on button "Yes" at bounding box center [348, 194] width 57 height 19
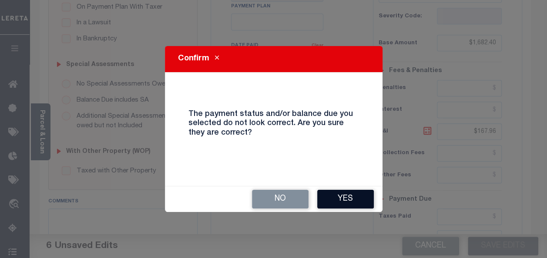
click at [348, 195] on button "Yes" at bounding box center [345, 199] width 57 height 19
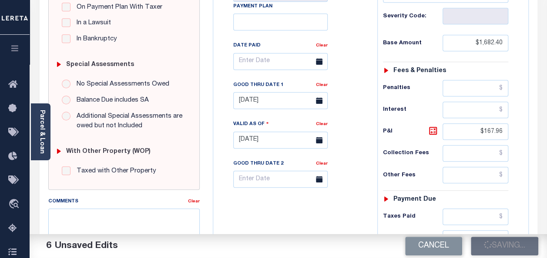
checkbox input "false"
type input "$1,682.4"
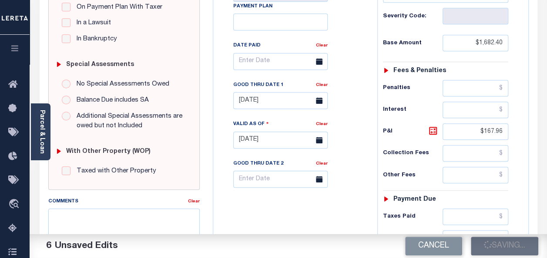
type input "$167.96"
type input "$1,850.36"
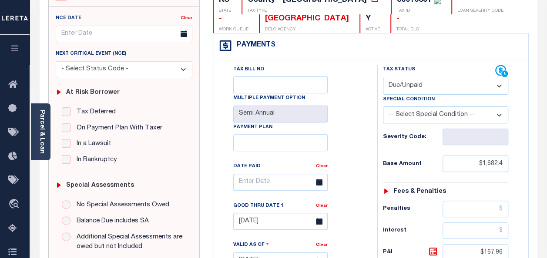
scroll to position [0, 0]
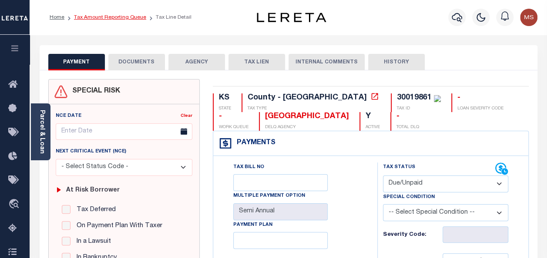
click at [120, 16] on link "Tax Amount Reporting Queue" at bounding box center [110, 17] width 72 height 5
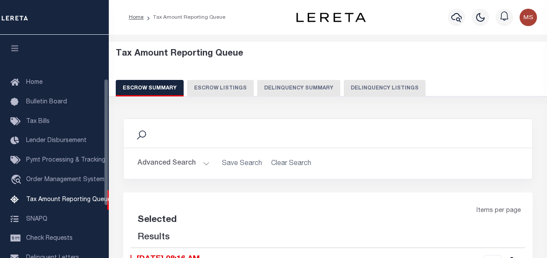
select select "100"
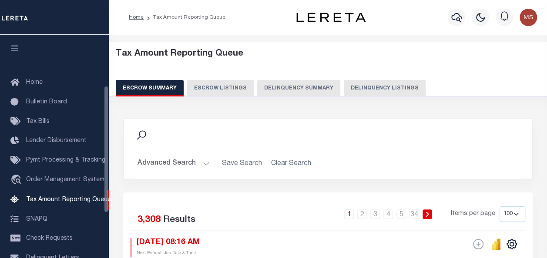
scroll to position [89, 0]
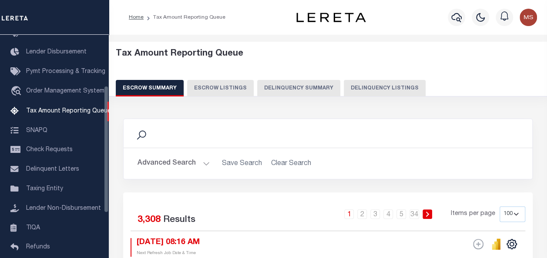
click at [357, 90] on button "Delinquency Listings" at bounding box center [385, 88] width 82 height 17
select select "100"
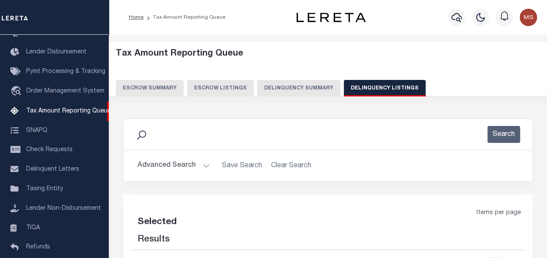
select select "100"
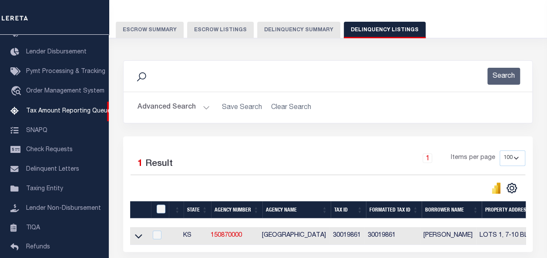
scroll to position [87, 0]
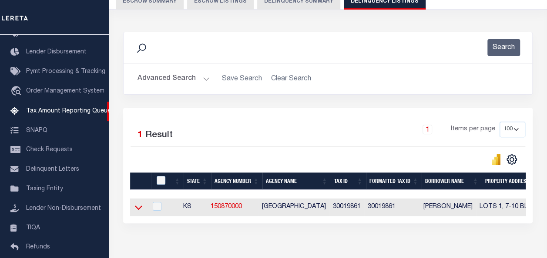
click at [138, 209] on icon at bounding box center [138, 207] width 7 height 9
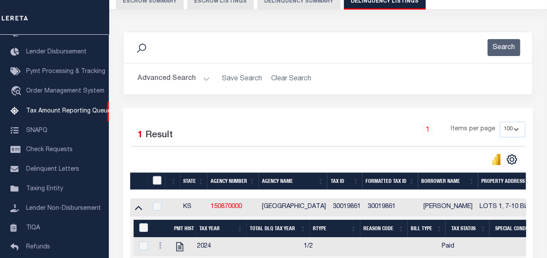
click at [158, 178] on input "checkbox" at bounding box center [157, 180] width 9 height 9
checkbox input "true"
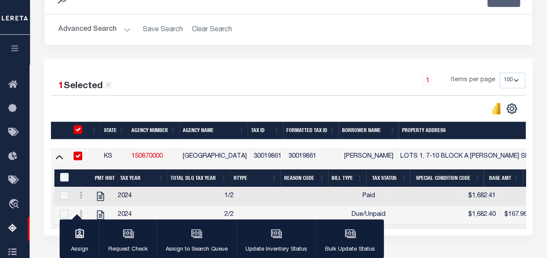
scroll to position [203, 0]
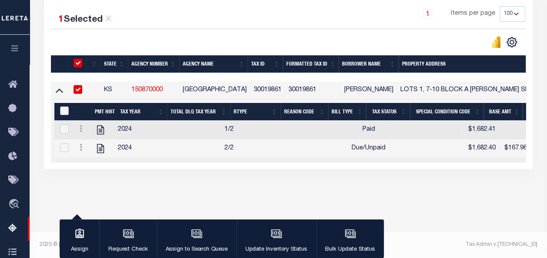
click at [68, 112] on input "&nbsp;" at bounding box center [64, 111] width 9 height 9
checkbox input "true"
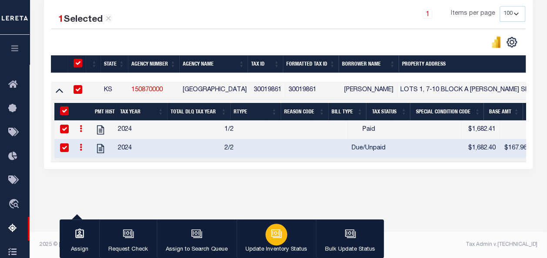
click at [271, 238] on icon "button" at bounding box center [276, 233] width 11 height 11
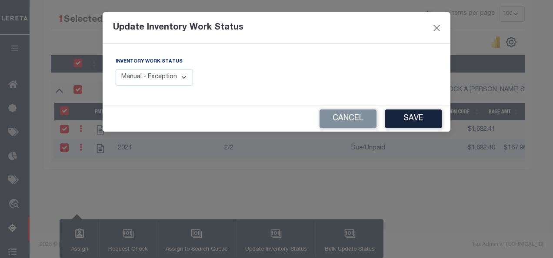
click at [156, 74] on select "Manual - Exception Pended - Awaiting Search Late Add Exception Completed" at bounding box center [154, 77] width 77 height 17
select select "4"
click at [116, 69] on select "Manual - Exception Pended - Awaiting Search Late Add Exception Completed" at bounding box center [154, 77] width 77 height 17
click at [424, 117] on button "Save" at bounding box center [413, 119] width 57 height 19
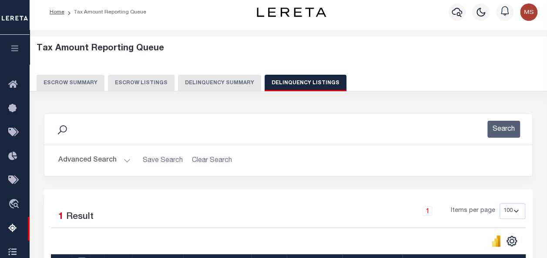
scroll to position [0, 0]
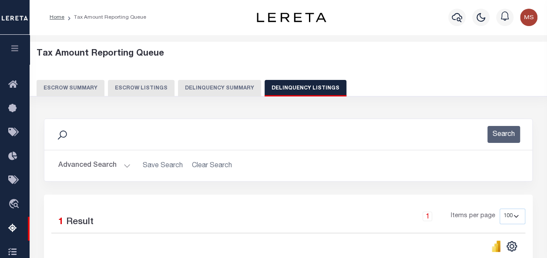
click at [118, 164] on button "Advanced Search" at bounding box center [94, 165] width 72 height 17
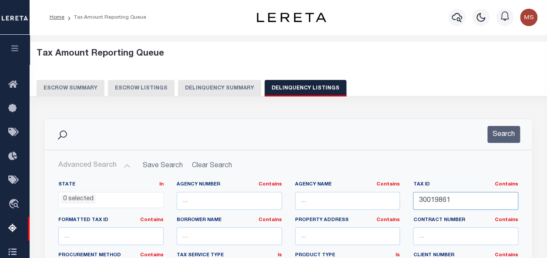
drag, startPoint x: 471, startPoint y: 201, endPoint x: 401, endPoint y: 205, distance: 69.7
paste input "30021227"
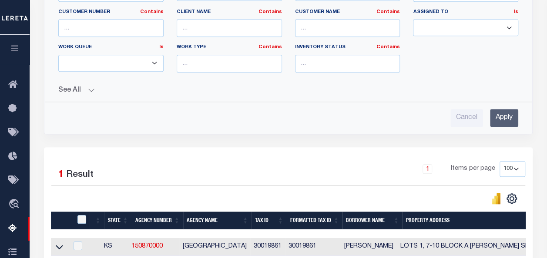
scroll to position [236, 0]
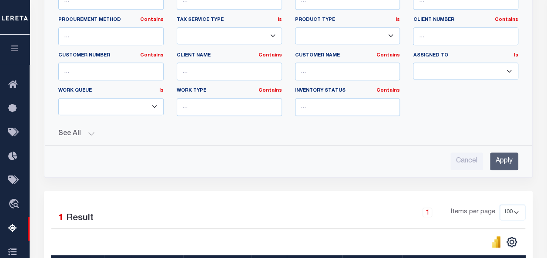
type input "30021227"
click at [503, 165] on input "Apply" at bounding box center [504, 162] width 28 height 18
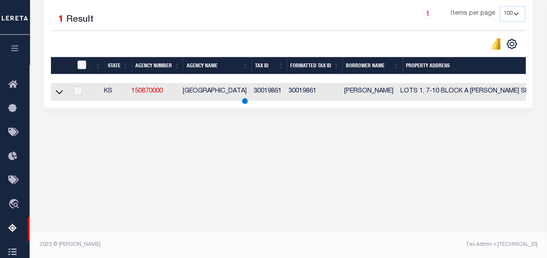
scroll to position [203, 0]
drag, startPoint x: 57, startPoint y: 92, endPoint x: 54, endPoint y: 97, distance: 5.8
click at [57, 92] on icon at bounding box center [59, 92] width 7 height 4
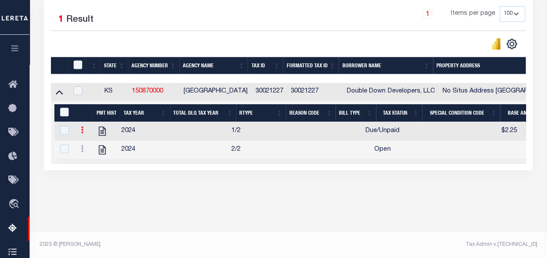
click at [84, 130] on link at bounding box center [82, 131] width 10 height 7
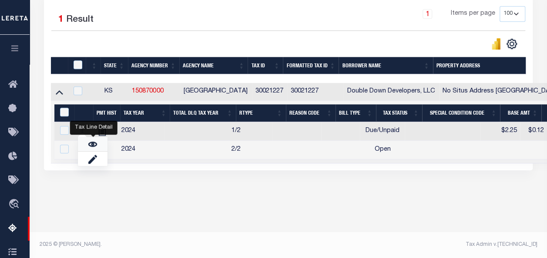
click at [89, 145] on img "" at bounding box center [92, 144] width 9 height 9
checkbox input "false"
checkbox input "true"
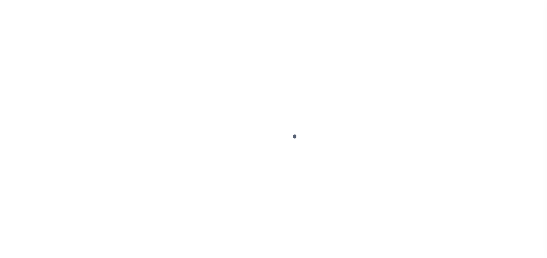
select select "DUE"
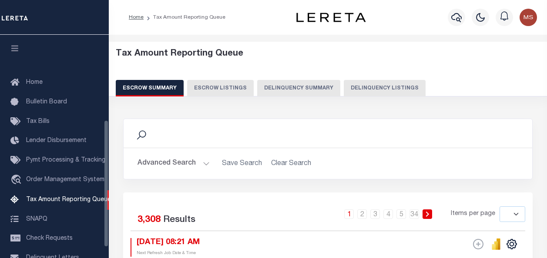
select select
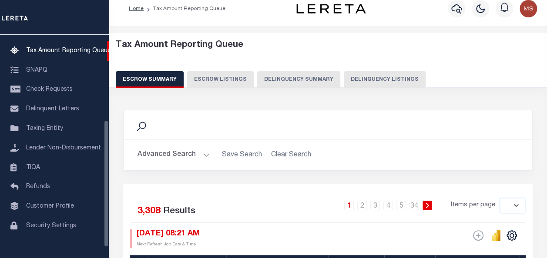
scroll to position [149, 0]
click at [189, 154] on button "Advanced Search" at bounding box center [173, 155] width 72 height 17
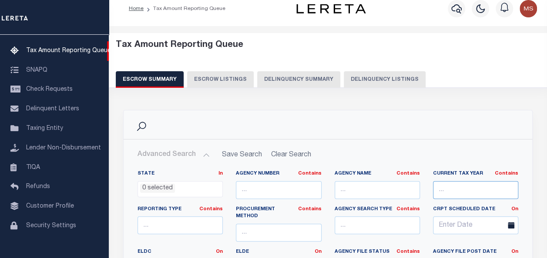
click at [480, 187] on input "text" at bounding box center [475, 190] width 85 height 18
paste input "30021227"
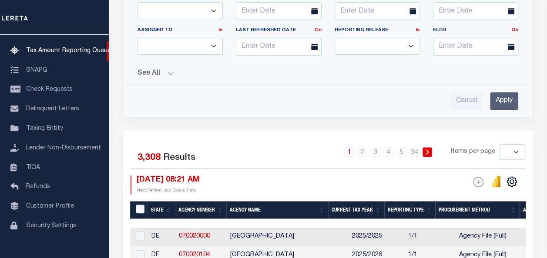
scroll to position [313, 0]
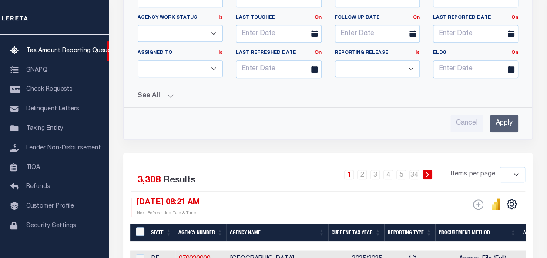
type input "30021227"
click at [506, 117] on input "Apply" at bounding box center [504, 124] width 28 height 18
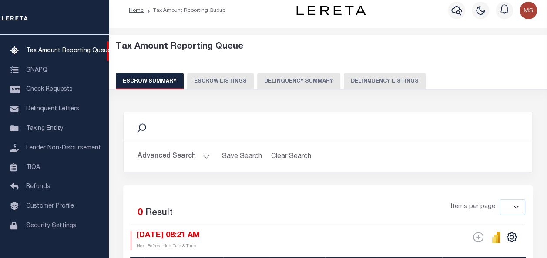
scroll to position [0, 0]
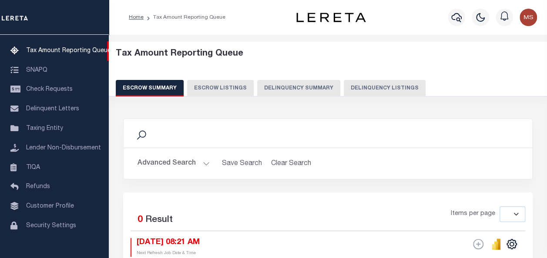
click at [356, 88] on button "Delinquency Listings" at bounding box center [385, 88] width 82 height 17
select select
select select "100"
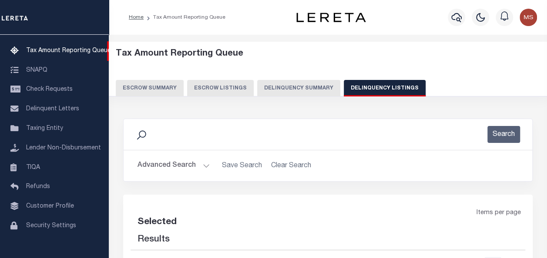
select select "100"
click at [189, 164] on button "Advanced Search" at bounding box center [173, 165] width 72 height 17
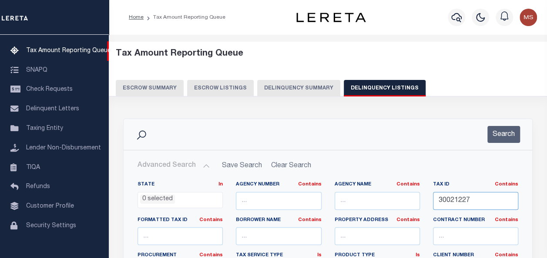
drag, startPoint x: 480, startPoint y: 206, endPoint x: 386, endPoint y: 191, distance: 95.1
paste input "30021227"
type input "30021227"
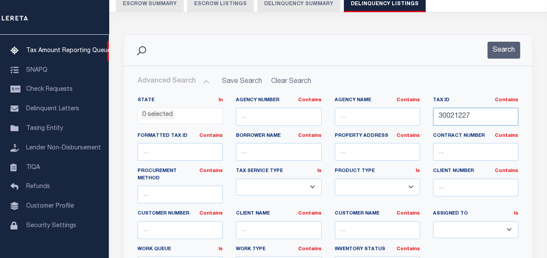
scroll to position [174, 0]
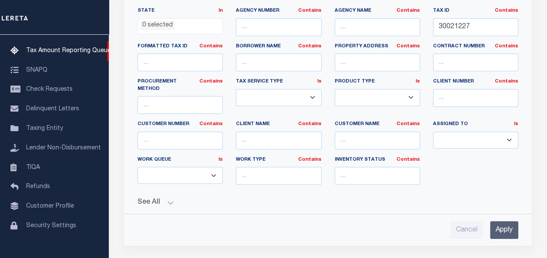
click at [510, 221] on input "Apply" at bounding box center [504, 230] width 28 height 18
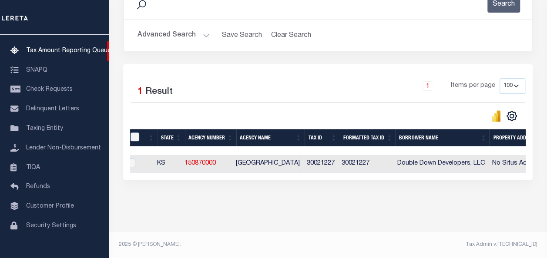
scroll to position [0, 22]
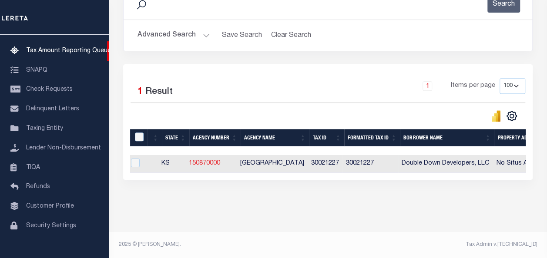
click at [202, 160] on link "150870000" at bounding box center [204, 163] width 31 height 6
checkbox input "true"
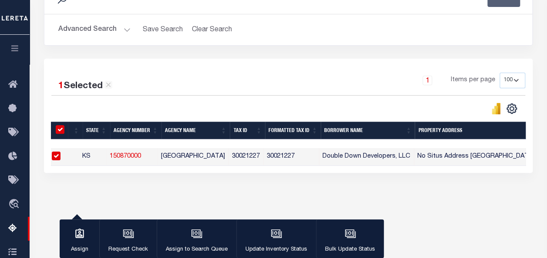
scroll to position [135, 0]
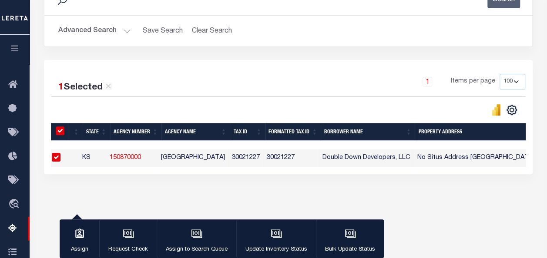
click at [102, 31] on button "Advanced Search" at bounding box center [94, 31] width 72 height 17
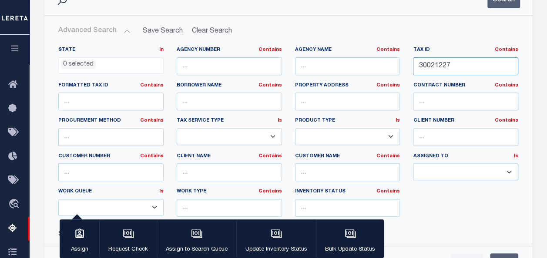
drag, startPoint x: 453, startPoint y: 65, endPoint x: 395, endPoint y: 59, distance: 58.6
click at [395, 59] on div "State In In AK AL AR AZ CA CO CT DC DE FL GA GU HI IA ID IL IN KS [GEOGRAPHIC_D…" at bounding box center [288, 135] width 473 height 177
paste input "30021227"
type input "30021227"
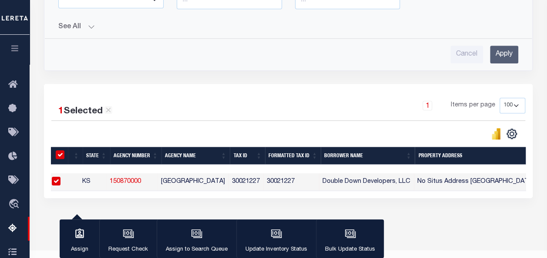
scroll to position [352, 0]
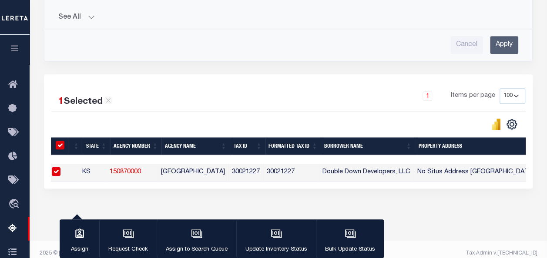
click at [498, 43] on input "Apply" at bounding box center [504, 45] width 28 height 18
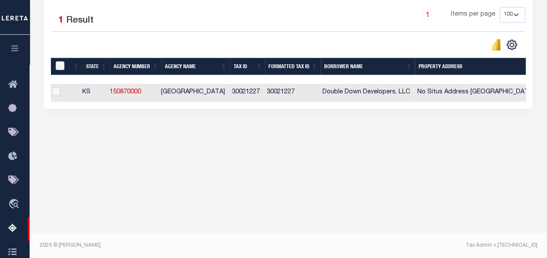
scroll to position [0, 0]
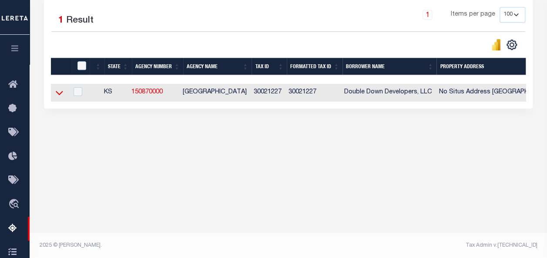
click at [60, 92] on icon at bounding box center [59, 92] width 7 height 9
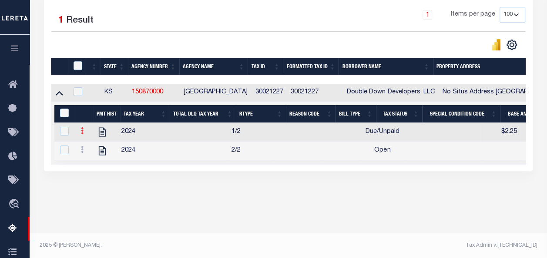
click at [83, 129] on icon at bounding box center [82, 130] width 3 height 7
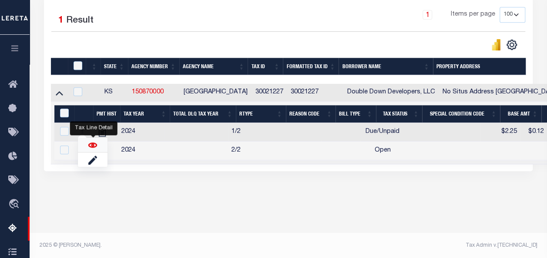
click at [94, 149] on img "" at bounding box center [92, 145] width 9 height 9
checkbox input "true"
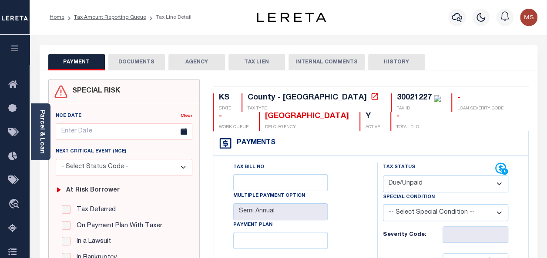
click at [400, 184] on select "- Select Status Code - Open Due/Unpaid Paid Incomplete No Tax Due Internal Refu…" at bounding box center [445, 184] width 125 height 17
select select "PYD"
click at [383, 176] on select "- Select Status Code - Open Due/Unpaid Paid Incomplete No Tax Due Internal Refu…" at bounding box center [445, 184] width 125 height 17
type input "[DATE]"
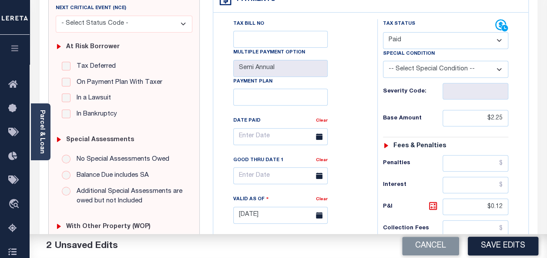
scroll to position [174, 0]
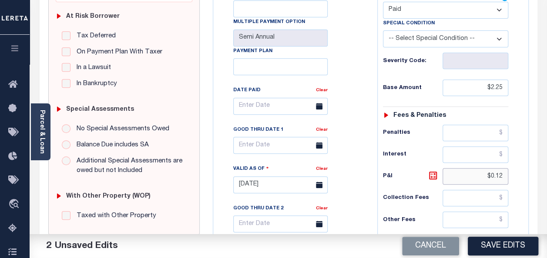
drag, startPoint x: 506, startPoint y: 175, endPoint x: 477, endPoint y: 176, distance: 29.6
click at [477, 176] on input "$0.12" at bounding box center [475, 176] width 66 height 17
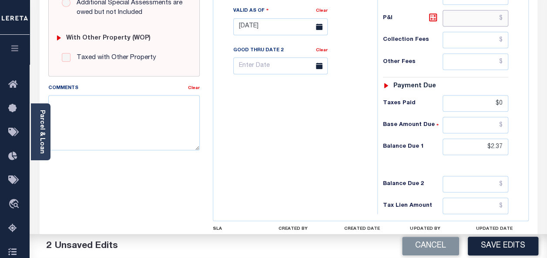
scroll to position [348, 0]
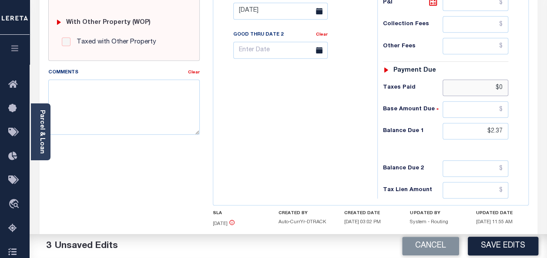
click at [504, 89] on input "$0" at bounding box center [475, 88] width 66 height 17
type input "$"
drag, startPoint x: 504, startPoint y: 128, endPoint x: 486, endPoint y: 129, distance: 18.7
click at [486, 129] on input "$2.37" at bounding box center [475, 131] width 66 height 17
click at [446, 127] on input "text" at bounding box center [475, 131] width 66 height 17
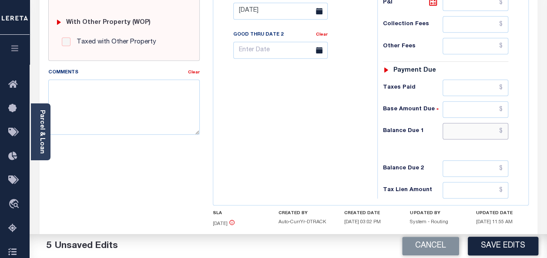
paste input "10.49"
type input "$10.49"
drag, startPoint x: 336, startPoint y: 162, endPoint x: 342, endPoint y: 146, distance: 17.0
click at [335, 163] on div "Tax Bill No Multiple Payment Option Semi Annual Payment Plan Clear" at bounding box center [292, 7] width 155 height 384
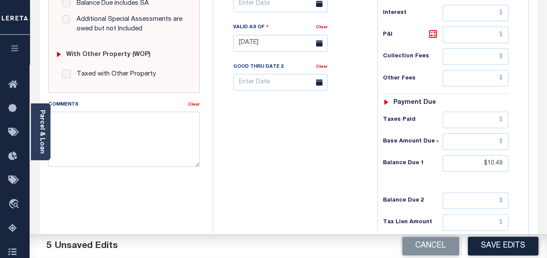
scroll to position [217, 0]
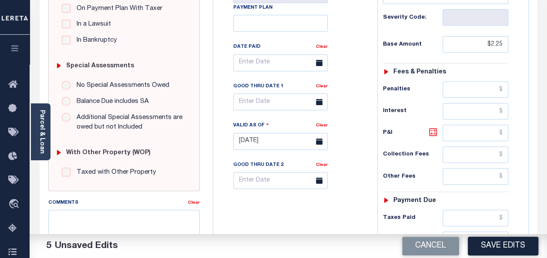
click at [428, 133] on icon at bounding box center [433, 132] width 10 height 10
type input "$8.24"
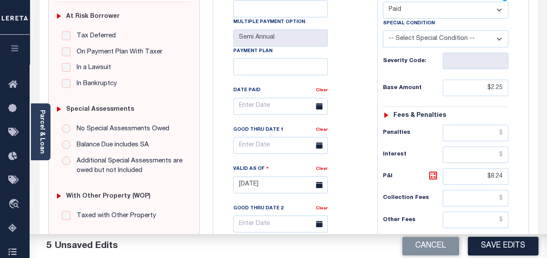
scroll to position [0, 0]
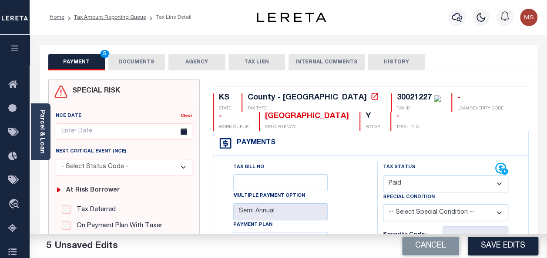
click at [131, 66] on button "DOCUMENTS" at bounding box center [136, 62] width 57 height 17
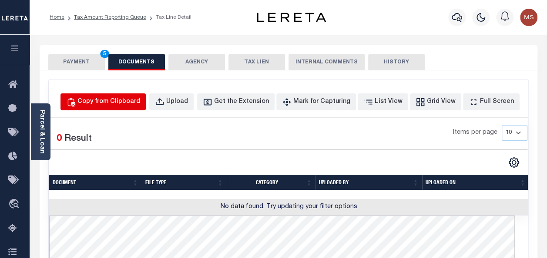
click at [140, 104] on div "Copy from Clipboard" at bounding box center [108, 102] width 63 height 10
select select "POP"
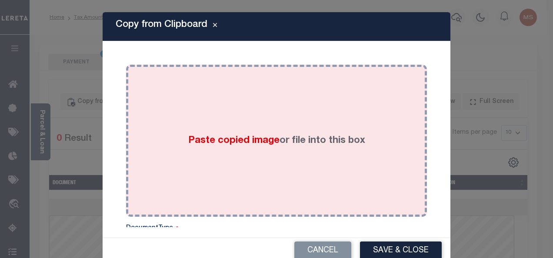
click at [195, 139] on span "Paste copied image" at bounding box center [233, 141] width 91 height 10
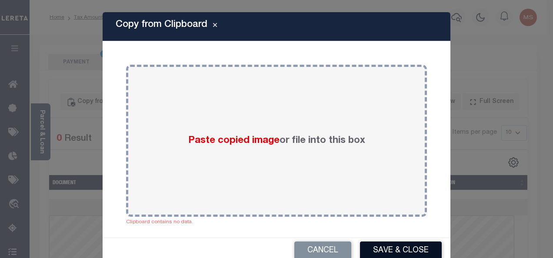
click at [415, 247] on button "Save & Close" at bounding box center [401, 251] width 82 height 19
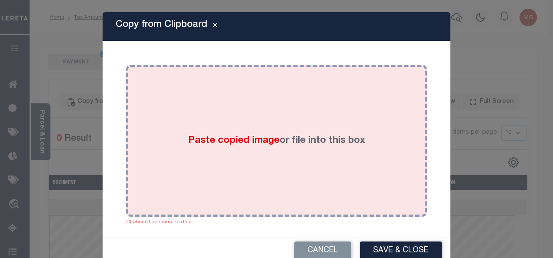
click at [254, 154] on div "Paste copied image or file into this box" at bounding box center [277, 140] width 288 height 139
click at [235, 131] on div "Paste copied image or file into this box" at bounding box center [277, 140] width 288 height 139
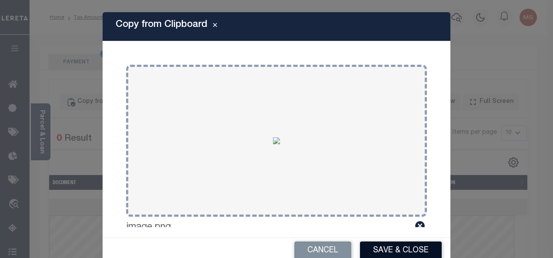
click at [397, 250] on button "Save & Close" at bounding box center [401, 251] width 82 height 19
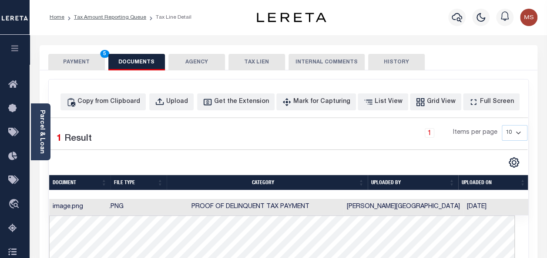
click at [77, 59] on button "PAYMENT 5" at bounding box center [76, 62] width 57 height 17
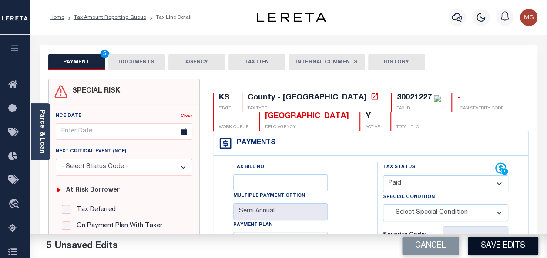
click at [484, 242] on button "Save Edits" at bounding box center [503, 246] width 70 height 19
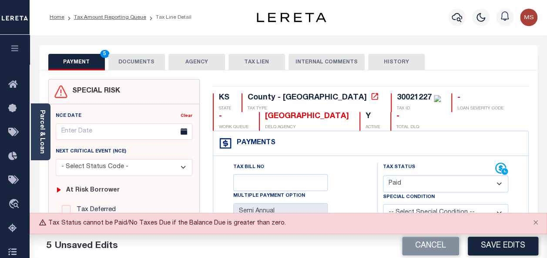
scroll to position [43, 0]
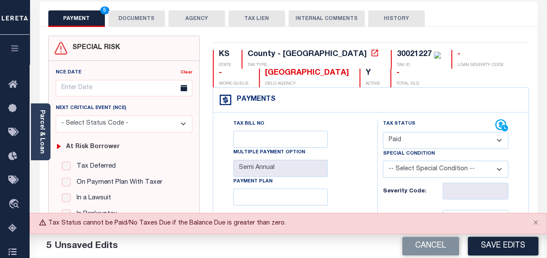
click at [406, 139] on select "- Select Status Code - Open Due/Unpaid Paid Incomplete No Tax Due Internal Refu…" at bounding box center [445, 140] width 125 height 17
select select "DUE"
click at [383, 132] on select "- Select Status Code - Open Due/Unpaid Paid Incomplete No Tax Due Internal Refu…" at bounding box center [445, 140] width 125 height 17
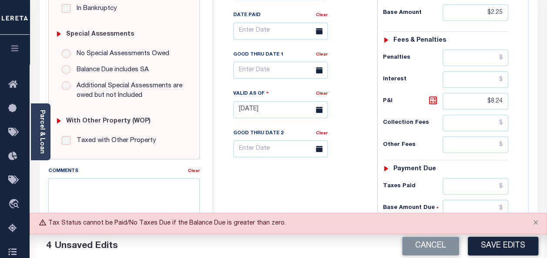
scroll to position [261, 0]
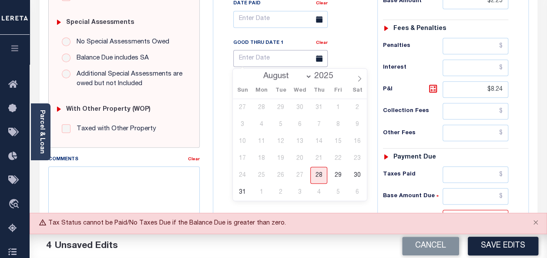
click at [250, 57] on input "text" at bounding box center [280, 58] width 94 height 17
click at [321, 177] on span "28" at bounding box center [318, 175] width 17 height 17
type input "[DATE]"
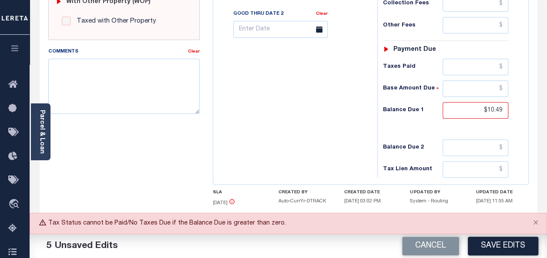
scroll to position [394, 0]
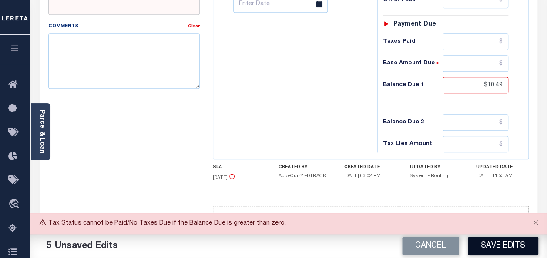
click at [499, 244] on button "Save Edits" at bounding box center [503, 246] width 70 height 19
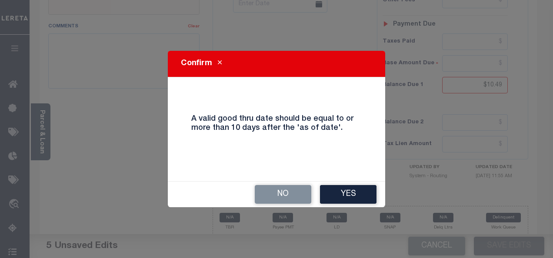
click at [344, 193] on button "Yes" at bounding box center [348, 194] width 57 height 19
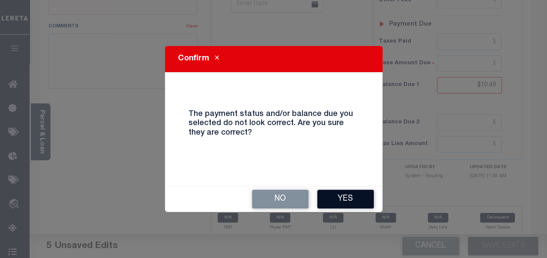
click at [344, 201] on button "Yes" at bounding box center [345, 199] width 57 height 19
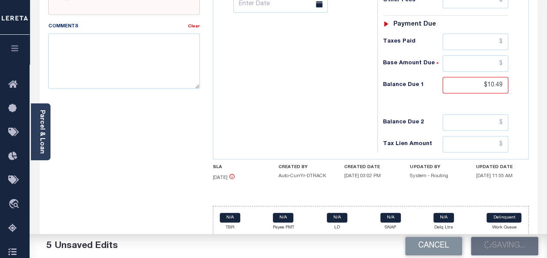
checkbox input "false"
type input "$2.25"
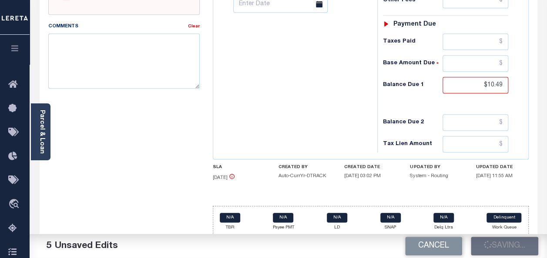
type input "$8.24"
type input "$10.49"
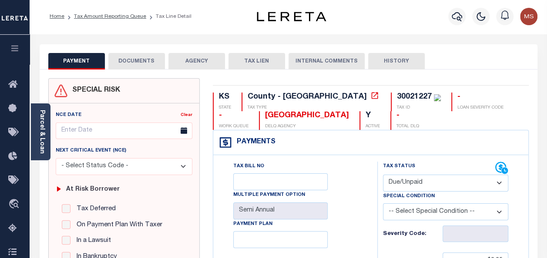
scroll to position [0, 0]
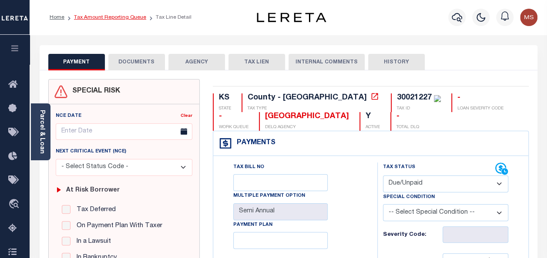
click at [104, 18] on link "Tax Amount Reporting Queue" at bounding box center [110, 17] width 72 height 5
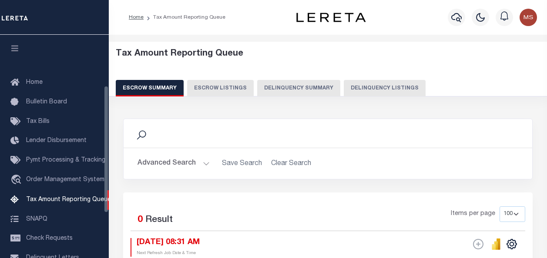
select select "100"
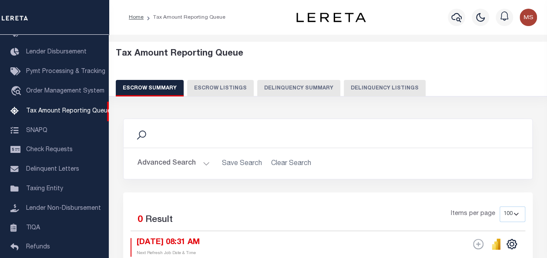
click at [359, 86] on button "Delinquency Listings" at bounding box center [385, 88] width 82 height 17
select select
select select "100"
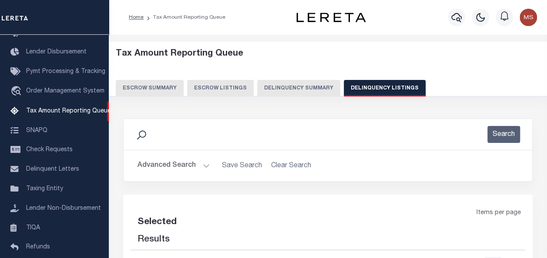
select select "100"
click at [197, 164] on button "Advanced Search" at bounding box center [173, 165] width 72 height 17
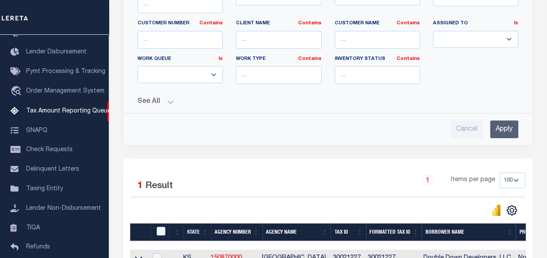
scroll to position [348, 0]
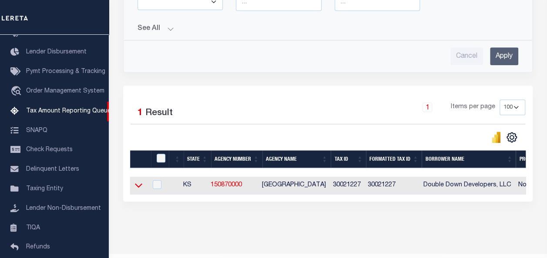
click at [141, 184] on icon at bounding box center [138, 186] width 7 height 4
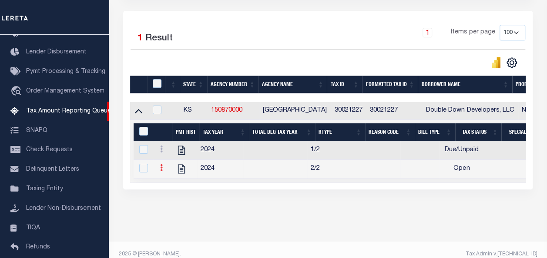
scroll to position [415, 0]
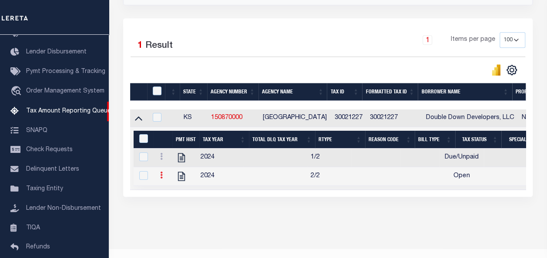
click at [163, 172] on icon at bounding box center [161, 175] width 3 height 7
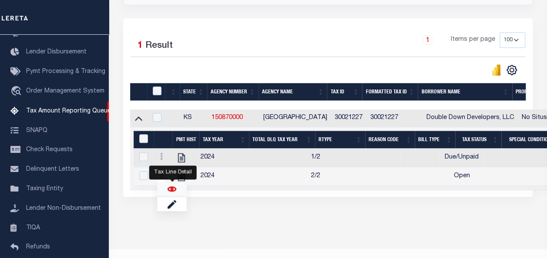
click at [173, 185] on img "" at bounding box center [171, 189] width 9 height 9
checkbox input "true"
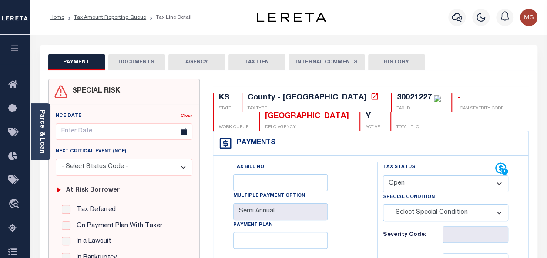
click at [421, 187] on select "- Select Status Code - Open Due/Unpaid Paid Incomplete No Tax Due Internal Refu…" at bounding box center [445, 184] width 125 height 17
select select "DUE"
click at [383, 176] on select "- Select Status Code - Open Due/Unpaid Paid Incomplete No Tax Due Internal Refu…" at bounding box center [445, 184] width 125 height 17
type input "[DATE]"
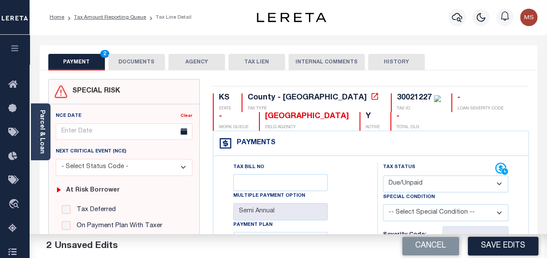
click at [494, 105] on div "KS STATE County - KS TAX TYPE 30021227 TAX ID - LOAN SEVERITY CODE - WORK QUEUE…" at bounding box center [371, 112] width 316 height 37
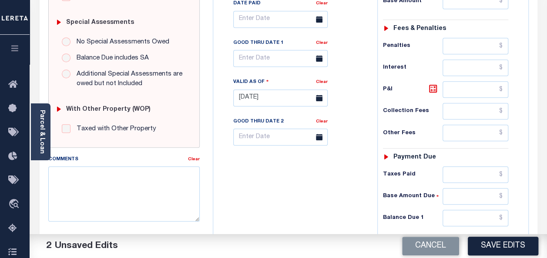
scroll to position [395, 0]
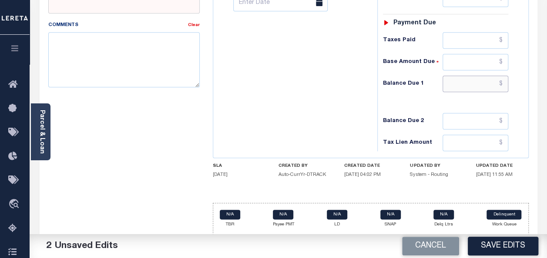
click at [485, 85] on input "text" at bounding box center [475, 84] width 66 height 17
paste input "10.49"
type input "$10.49"
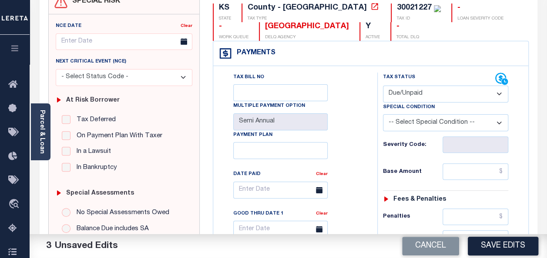
scroll to position [91, 0]
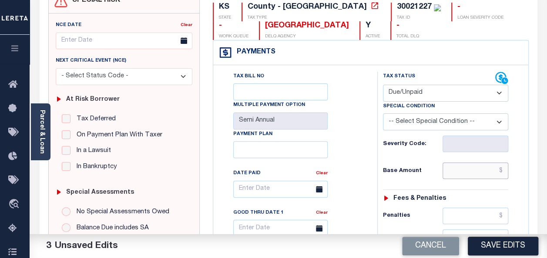
click at [480, 169] on input "text" at bounding box center [475, 171] width 66 height 17
paste input "2.25"
type input "$2.25"
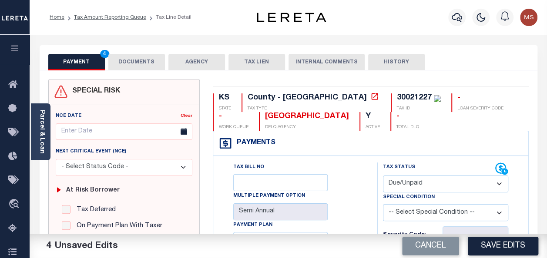
click at [143, 64] on button "DOCUMENTS" at bounding box center [136, 62] width 57 height 17
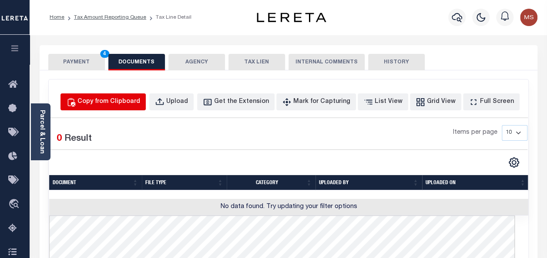
click at [114, 102] on div "Copy from Clipboard" at bounding box center [108, 102] width 63 height 10
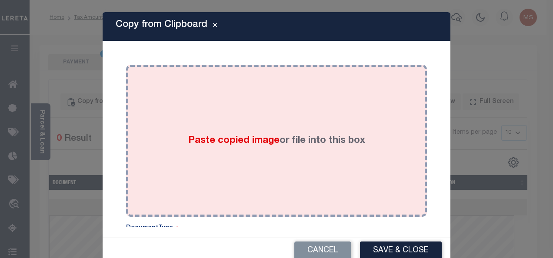
click at [186, 153] on div "Paste copied image or file into this box" at bounding box center [277, 140] width 288 height 139
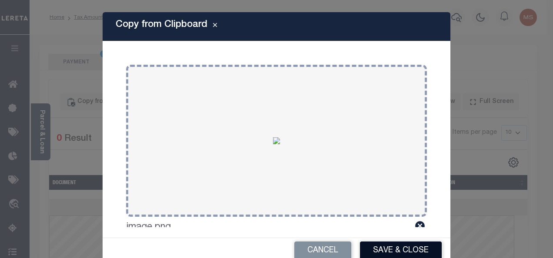
click at [397, 251] on button "Save & Close" at bounding box center [401, 251] width 82 height 19
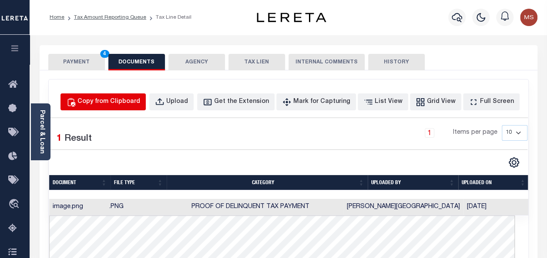
click at [127, 102] on div "Copy from Clipboard" at bounding box center [108, 102] width 63 height 10
select select "POP"
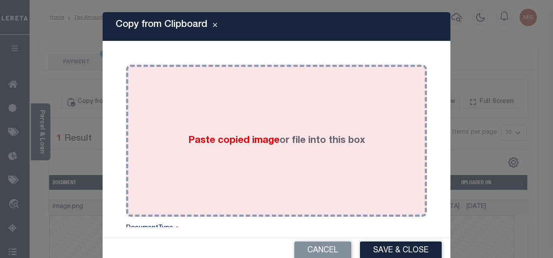
click at [225, 146] on span "Paste copied image" at bounding box center [233, 141] width 91 height 10
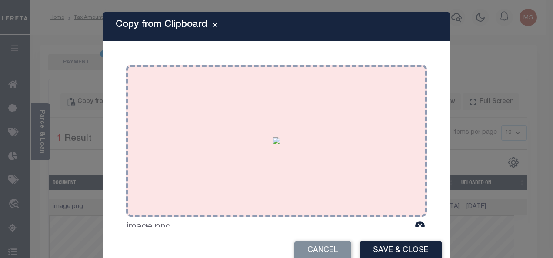
click at [238, 129] on div "Paste copied image or file into this box" at bounding box center [277, 140] width 288 height 139
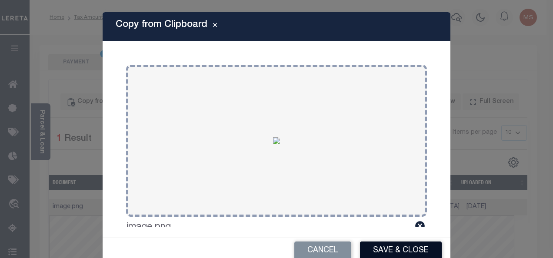
click at [391, 247] on button "Save & Close" at bounding box center [401, 251] width 82 height 19
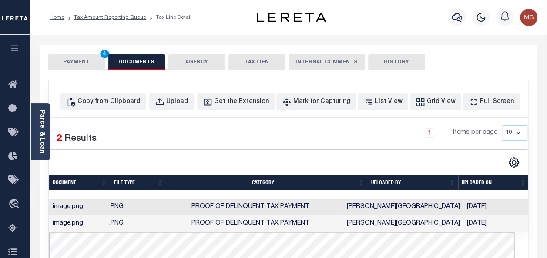
click at [80, 65] on button "PAYMENT 4" at bounding box center [76, 62] width 57 height 17
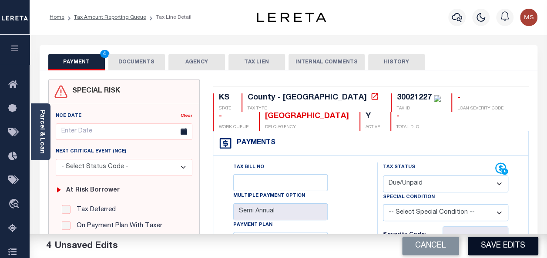
click at [502, 247] on button "Save Edits" at bounding box center [503, 246] width 70 height 19
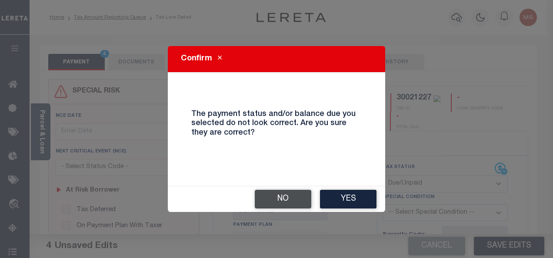
click at [294, 194] on button "No" at bounding box center [283, 199] width 57 height 19
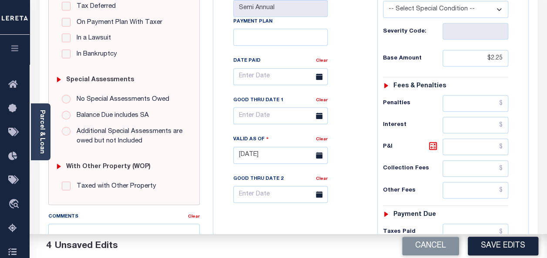
scroll to position [217, 0]
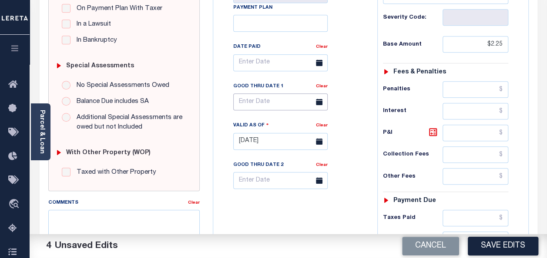
click at [244, 106] on input "text" at bounding box center [280, 102] width 94 height 17
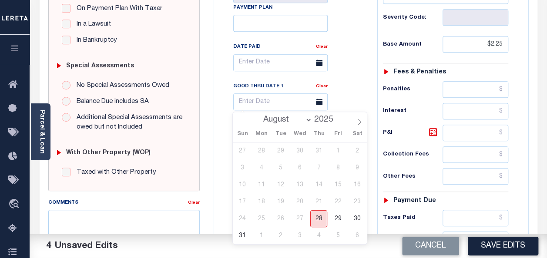
click at [320, 218] on span "28" at bounding box center [318, 218] width 17 height 17
type input "[DATE]"
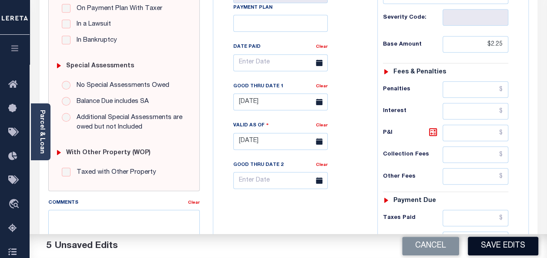
click at [491, 244] on button "Save Edits" at bounding box center [503, 246] width 70 height 19
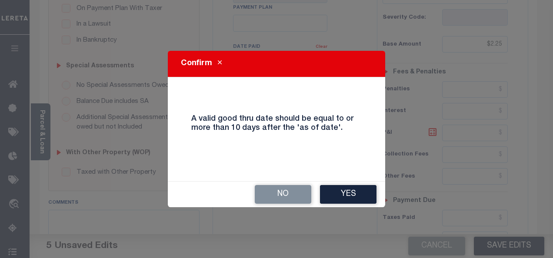
click at [355, 197] on button "Yes" at bounding box center [348, 194] width 57 height 19
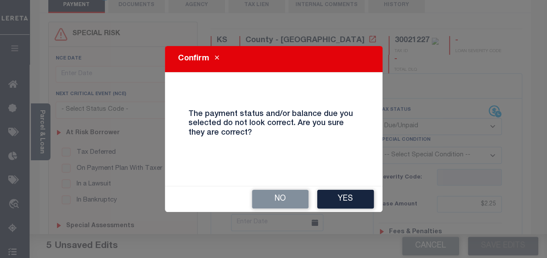
scroll to position [0, 0]
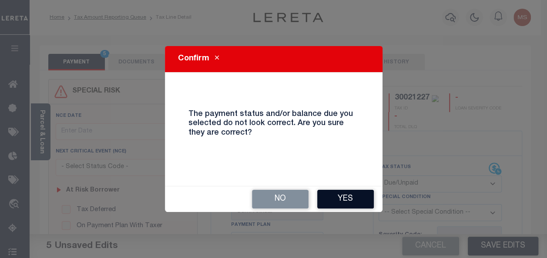
click at [344, 202] on button "Yes" at bounding box center [345, 199] width 57 height 19
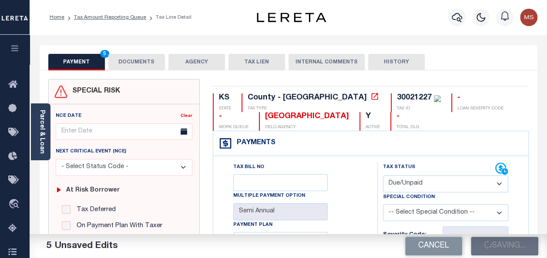
checkbox input "false"
type input "$2.25"
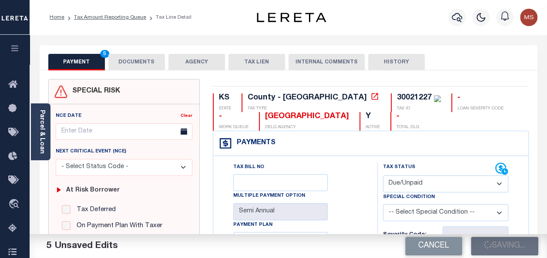
type input "$10.49"
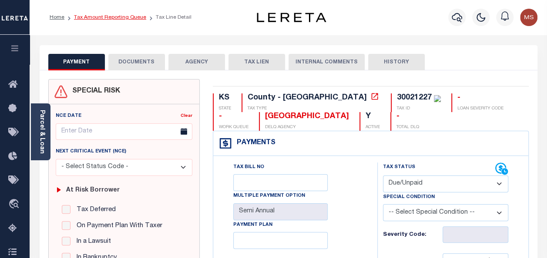
click at [97, 17] on link "Tax Amount Reporting Queue" at bounding box center [110, 17] width 72 height 5
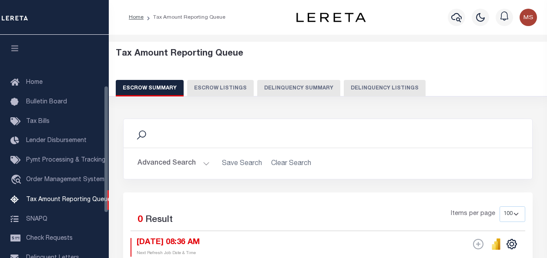
select select "100"
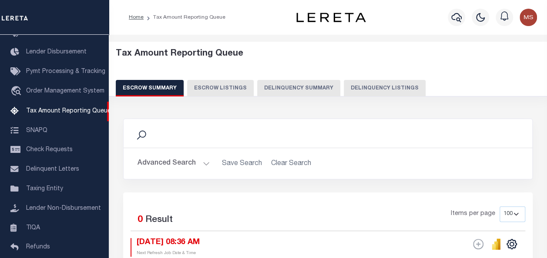
click at [375, 88] on button "Delinquency Listings" at bounding box center [385, 88] width 82 height 17
select select "100"
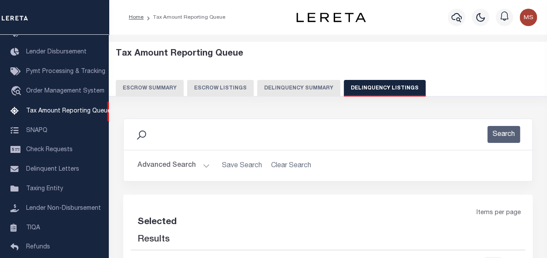
select select "100"
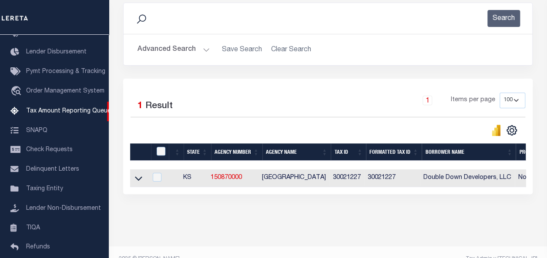
scroll to position [130, 0]
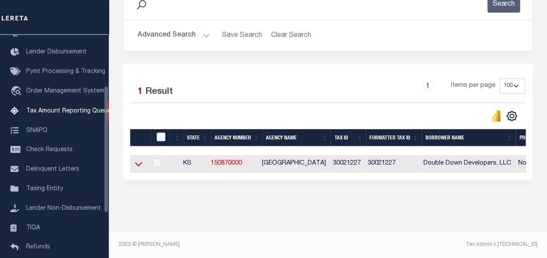
click at [140, 164] on icon at bounding box center [138, 164] width 7 height 9
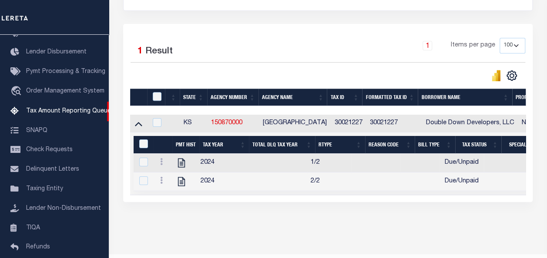
scroll to position [192, 0]
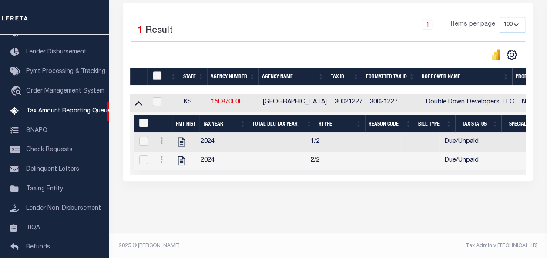
click at [156, 78] on input "checkbox" at bounding box center [157, 75] width 9 height 9
checkbox input "true"
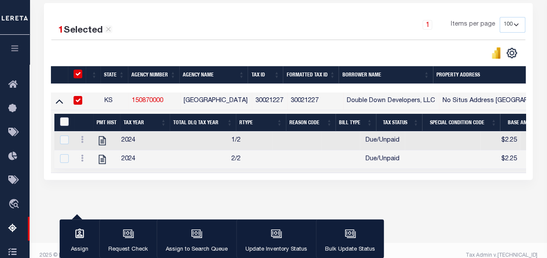
click at [66, 124] on input "&nbsp;" at bounding box center [64, 121] width 9 height 9
checkbox input "true"
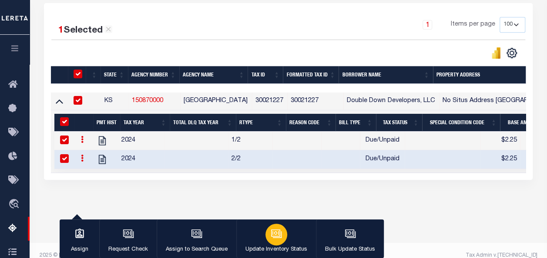
click at [271, 240] on icon "button" at bounding box center [276, 233] width 11 height 11
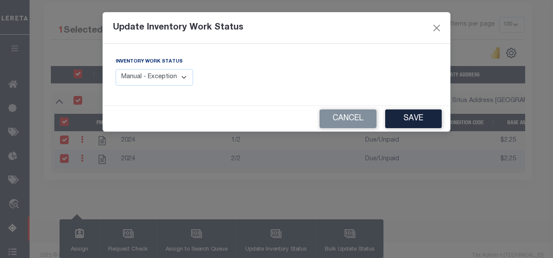
click at [175, 80] on select "Manual - Exception Pended - Awaiting Search Late Add Exception Completed" at bounding box center [154, 77] width 77 height 17
select select "4"
click at [116, 69] on select "Manual - Exception Pended - Awaiting Search Late Add Exception Completed" at bounding box center [154, 77] width 77 height 17
click at [411, 121] on button "Save" at bounding box center [413, 119] width 57 height 19
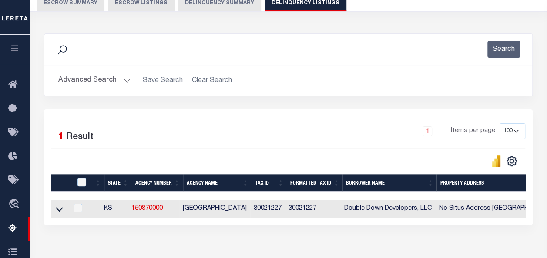
scroll to position [0, 0]
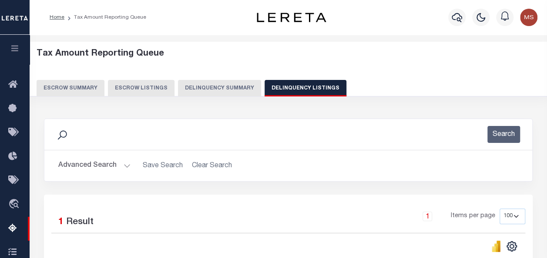
click at [97, 168] on button "Advanced Search" at bounding box center [94, 165] width 72 height 17
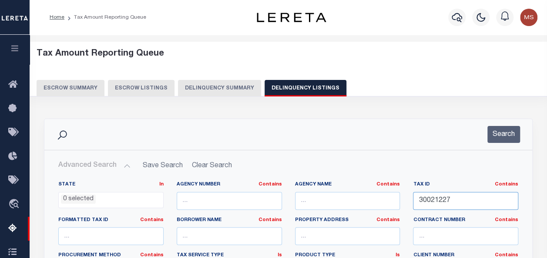
drag, startPoint x: 464, startPoint y: 201, endPoint x: 393, endPoint y: 203, distance: 70.5
paste input "30021662"
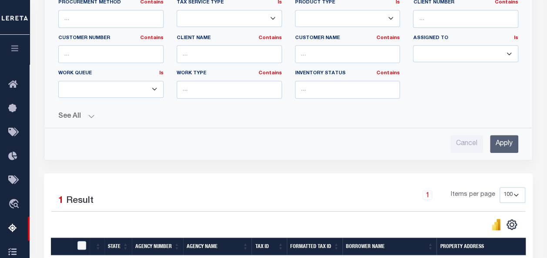
scroll to position [261, 0]
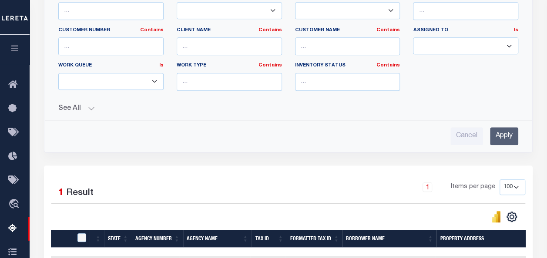
type input "30021662"
click at [503, 137] on input "Apply" at bounding box center [504, 136] width 28 height 18
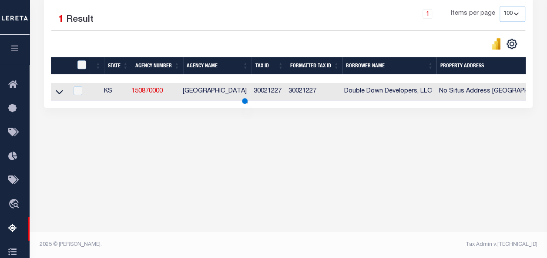
scroll to position [203, 0]
drag, startPoint x: 59, startPoint y: 94, endPoint x: 64, endPoint y: 107, distance: 14.2
click at [58, 94] on icon at bounding box center [59, 92] width 7 height 4
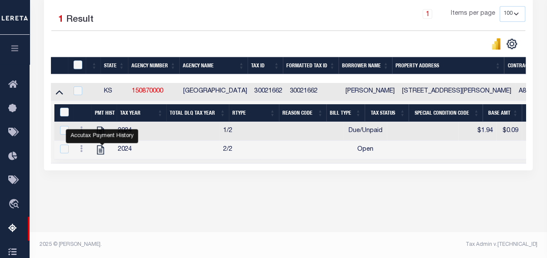
click at [97, 87] on td at bounding box center [93, 92] width 15 height 18
checkbox input "true"
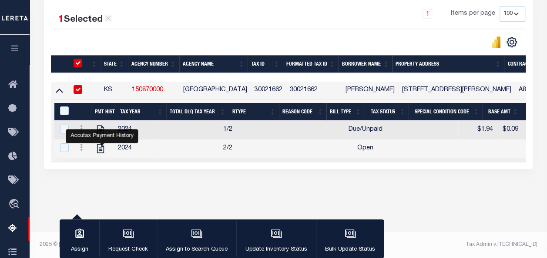
click at [77, 66] on input "checkbox" at bounding box center [78, 63] width 9 height 9
checkbox input "false"
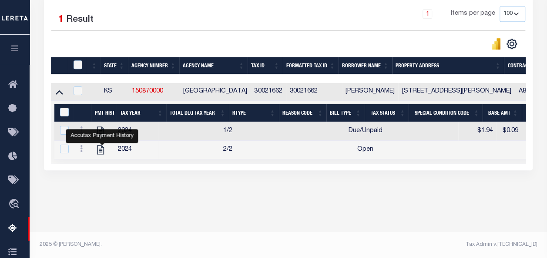
click at [83, 132] on div "Accutax Payment History" at bounding box center [102, 136] width 72 height 14
click at [193, 134] on td at bounding box center [188, 131] width 61 height 19
checkbox input "false"
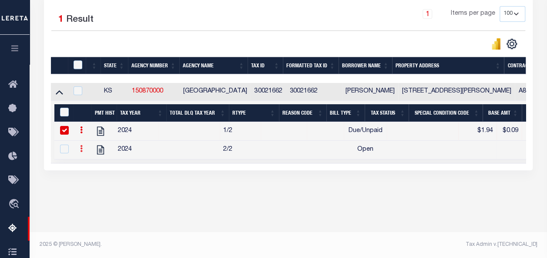
click at [80, 149] on link at bounding box center [82, 150] width 10 height 7
click at [81, 132] on icon at bounding box center [81, 130] width 3 height 7
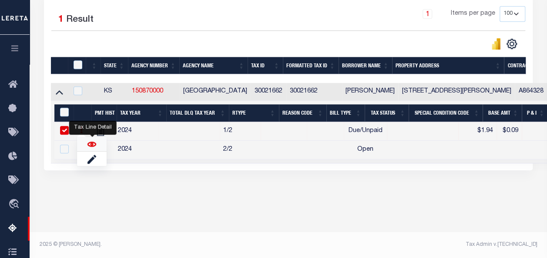
click at [90, 144] on img "" at bounding box center [91, 144] width 9 height 9
checkbox input "false"
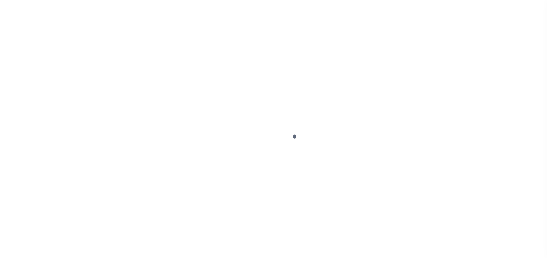
select select "DUE"
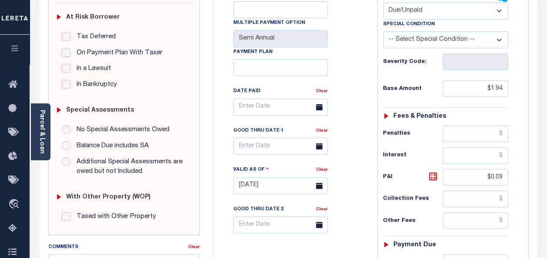
scroll to position [174, 0]
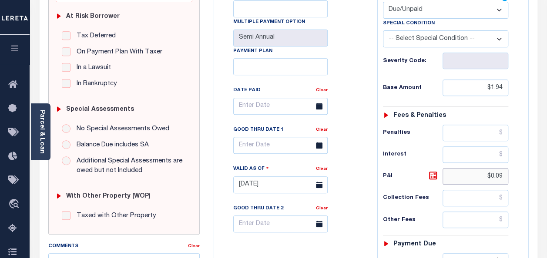
drag, startPoint x: 503, startPoint y: 176, endPoint x: 487, endPoint y: 169, distance: 17.1
click at [485, 170] on input "$0.09" at bounding box center [475, 176] width 66 height 17
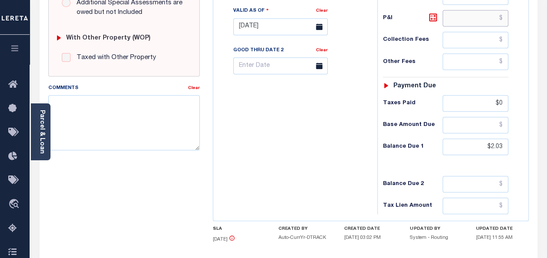
scroll to position [348, 0]
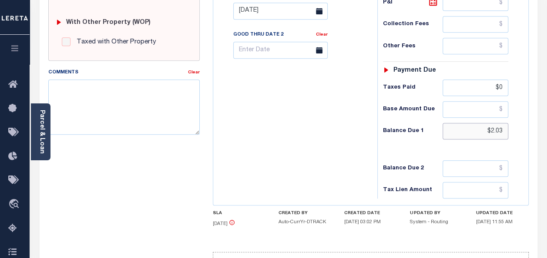
type input "[DATE]"
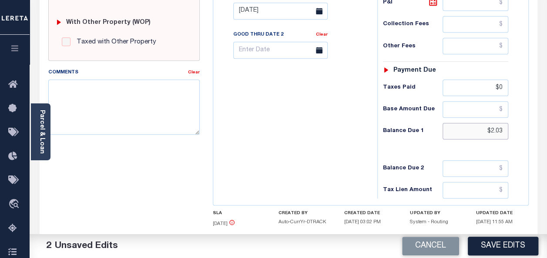
drag, startPoint x: 504, startPoint y: 127, endPoint x: 483, endPoint y: 127, distance: 20.4
click at [483, 127] on input "$2.03" at bounding box center [475, 131] width 66 height 17
drag, startPoint x: 503, startPoint y: 86, endPoint x: 485, endPoint y: 85, distance: 17.9
click at [485, 85] on input "$0" at bounding box center [475, 88] width 66 height 17
click at [485, 129] on input "text" at bounding box center [475, 131] width 66 height 17
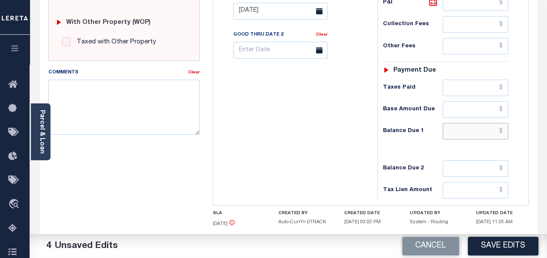
paste input "20.29"
type input "$20.29"
drag, startPoint x: 506, startPoint y: 126, endPoint x: 462, endPoint y: 128, distance: 44.4
click at [462, 128] on input "$20.29" at bounding box center [475, 131] width 66 height 17
paste input "10.14"
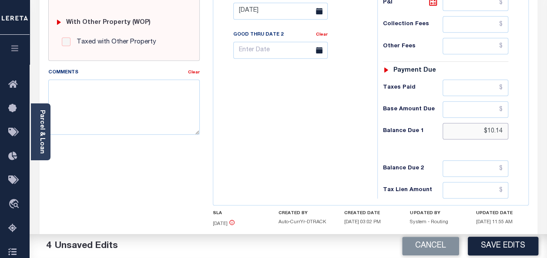
type input "$10.14"
click at [348, 126] on div "Tax Bill No Multiple Payment Option Semi Annual Payment Plan Clear" at bounding box center [292, 7] width 155 height 384
click at [431, 0] on icon at bounding box center [433, 2] width 10 height 10
type input "$8.20"
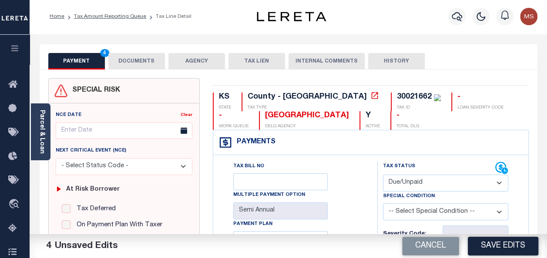
scroll to position [0, 0]
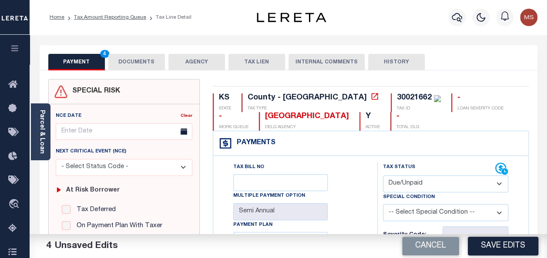
click at [141, 62] on button "DOCUMENTS" at bounding box center [136, 62] width 57 height 17
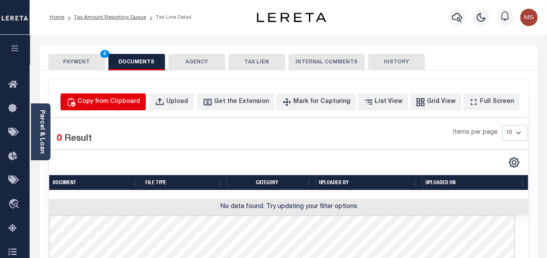
click at [130, 104] on div "Copy from Clipboard" at bounding box center [108, 102] width 63 height 10
select select "POP"
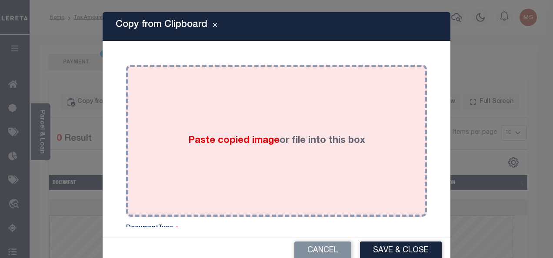
click at [261, 147] on label "Paste copied image or file into this box" at bounding box center [276, 141] width 177 height 14
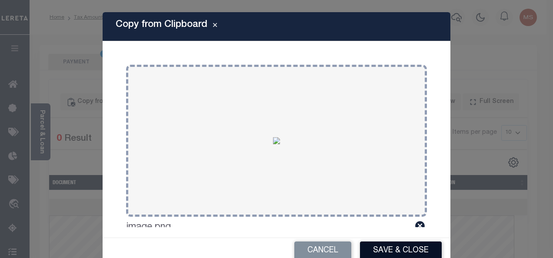
click at [404, 251] on button "Save & Close" at bounding box center [401, 251] width 82 height 19
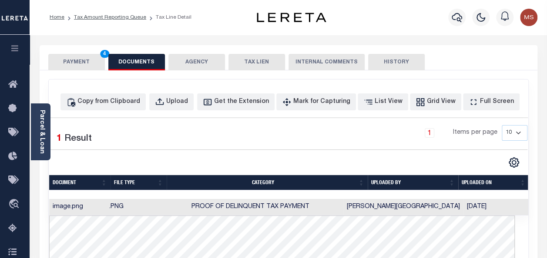
click at [77, 63] on button "PAYMENT 4" at bounding box center [76, 62] width 57 height 17
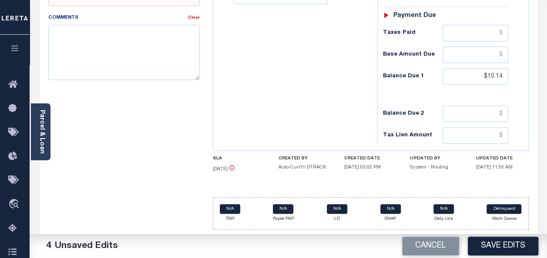
scroll to position [406, 0]
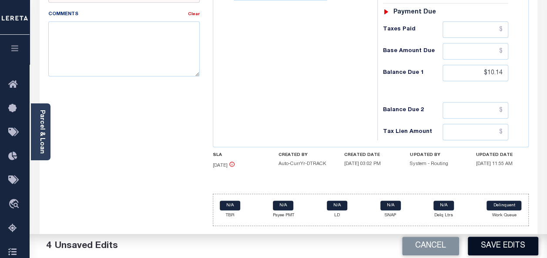
click at [490, 246] on button "Save Edits" at bounding box center [503, 246] width 70 height 19
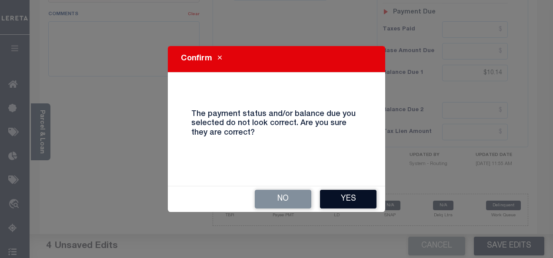
click at [341, 195] on button "Yes" at bounding box center [348, 199] width 57 height 19
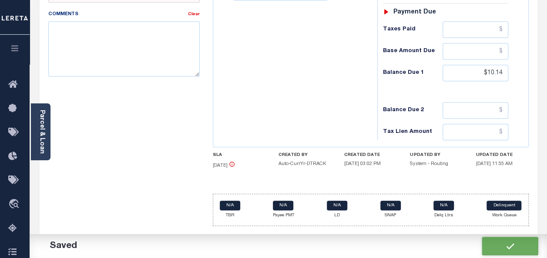
checkbox input "false"
type input "$1.94"
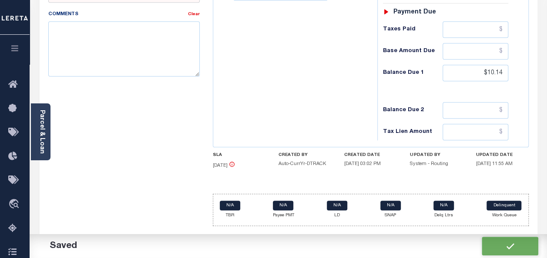
type input "$8.2"
type input "$10.14"
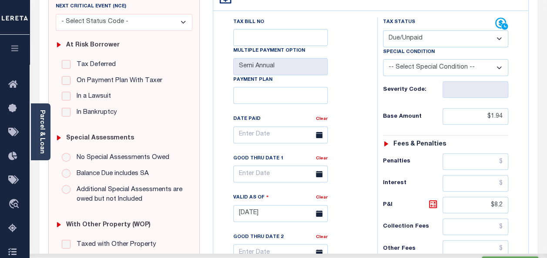
scroll to position [0, 0]
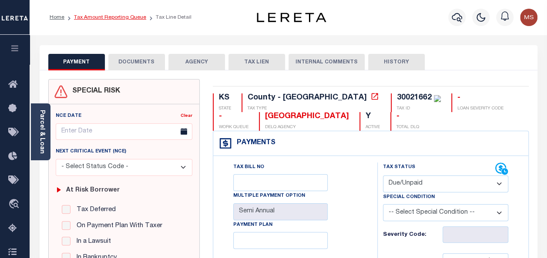
click at [104, 17] on link "Tax Amount Reporting Queue" at bounding box center [110, 17] width 72 height 5
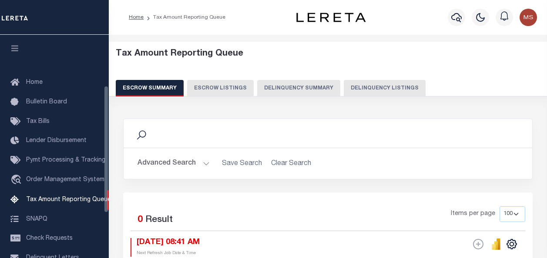
select select "100"
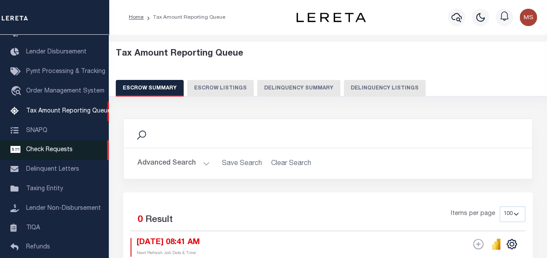
click at [370, 89] on button "Delinquency Listings" at bounding box center [385, 88] width 82 height 17
select select "100"
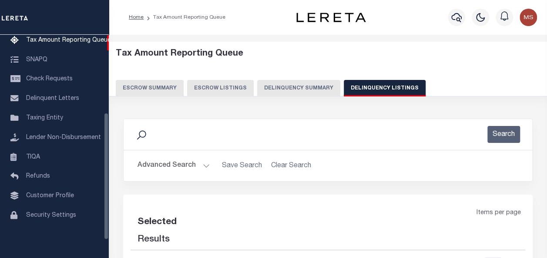
select select "100"
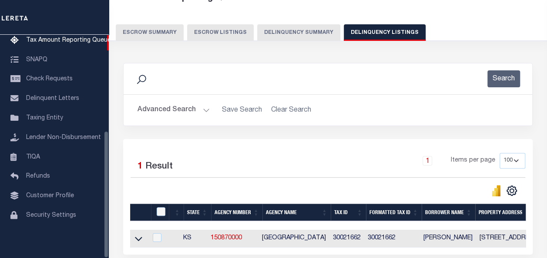
scroll to position [136, 0]
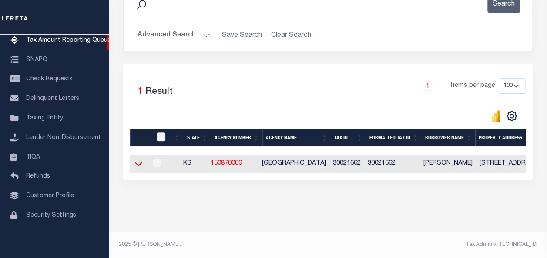
click at [136, 161] on icon at bounding box center [138, 164] width 7 height 9
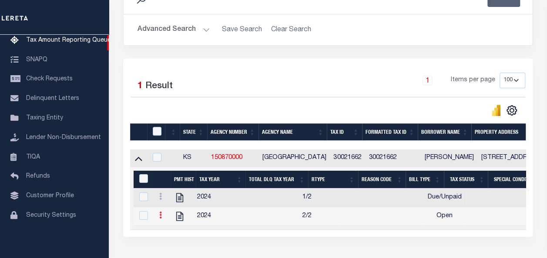
click at [160, 214] on icon at bounding box center [160, 215] width 3 height 7
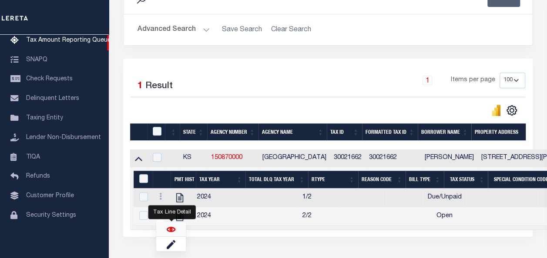
click at [170, 231] on img "" at bounding box center [171, 229] width 9 height 9
checkbox input "true"
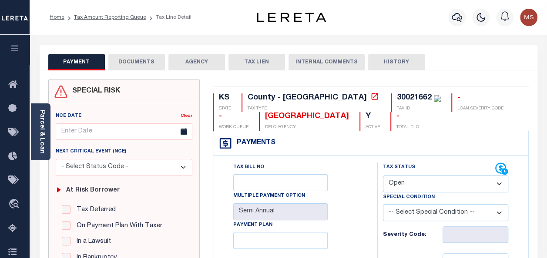
click at [419, 186] on select "- Select Status Code - Open Due/Unpaid Paid Incomplete No Tax Due Internal Refu…" at bounding box center [445, 184] width 125 height 17
select select "DUE"
click at [383, 176] on select "- Select Status Code - Open Due/Unpaid Paid Incomplete No Tax Due Internal Refu…" at bounding box center [445, 184] width 125 height 17
type input "[DATE]"
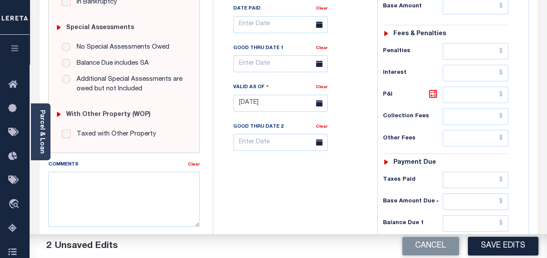
scroll to position [304, 0]
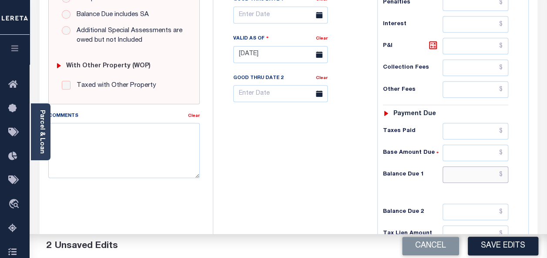
click at [486, 175] on input "text" at bounding box center [475, 175] width 66 height 17
paste input "10.14"
type input "$10.15"
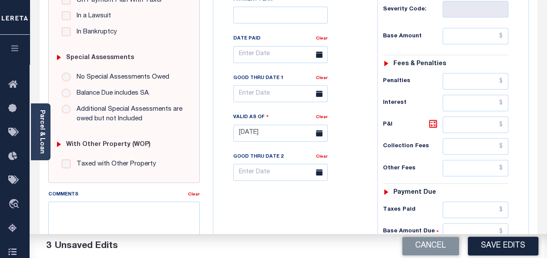
scroll to position [217, 0]
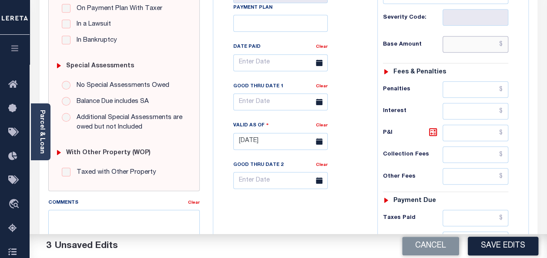
click at [474, 47] on input "text" at bounding box center [475, 44] width 66 height 17
paste input "1.94"
type input "$1.94"
click at [431, 131] on icon at bounding box center [432, 132] width 5 height 5
type input "$8.21"
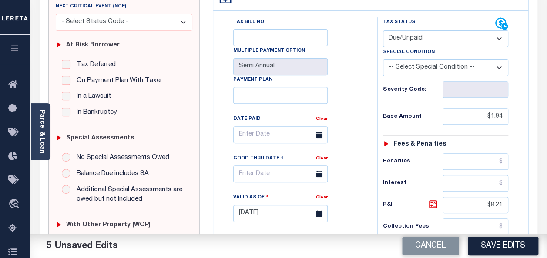
scroll to position [0, 0]
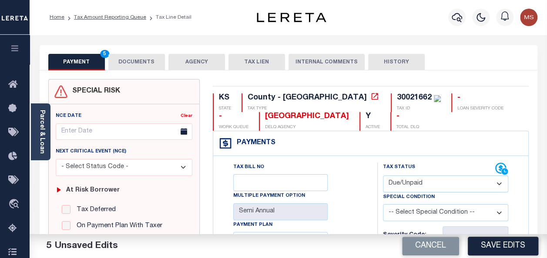
click at [136, 60] on button "DOCUMENTS" at bounding box center [136, 62] width 57 height 17
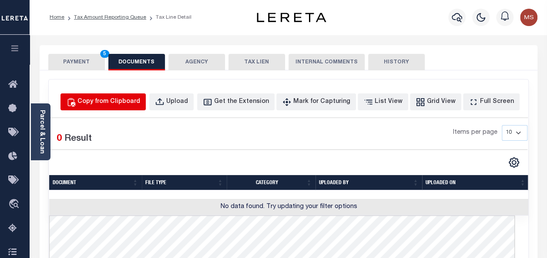
click at [117, 102] on div "Copy from Clipboard" at bounding box center [108, 102] width 63 height 10
select select "POP"
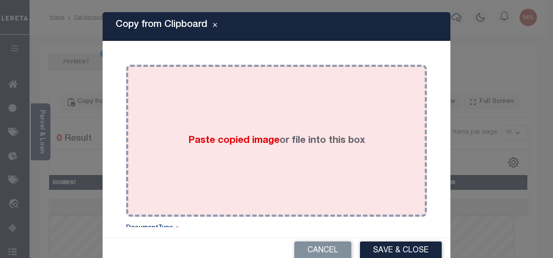
click at [227, 126] on div "Paste copied image or file into this box" at bounding box center [277, 140] width 288 height 139
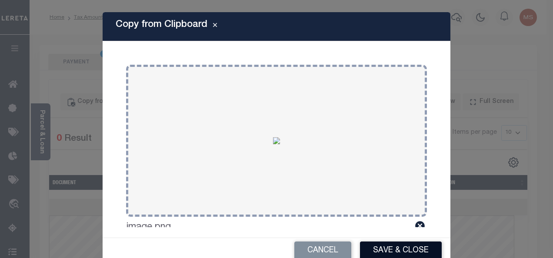
click at [397, 251] on button "Save & Close" at bounding box center [401, 251] width 82 height 19
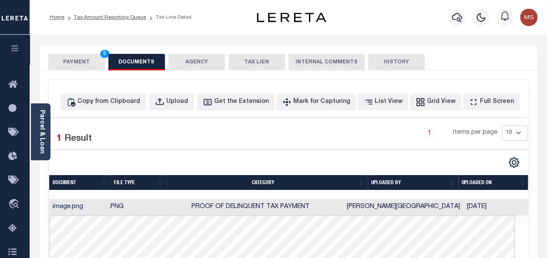
click at [74, 63] on button "PAYMENT 5" at bounding box center [76, 62] width 57 height 17
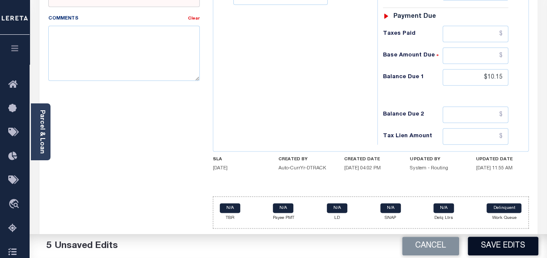
scroll to position [406, 0]
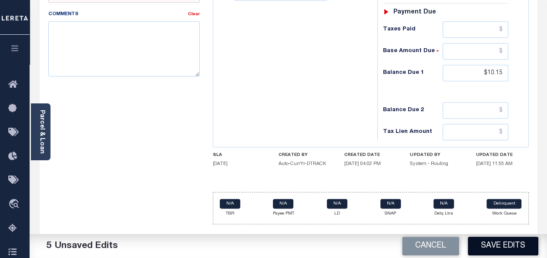
click at [491, 244] on button "Save Edits" at bounding box center [503, 246] width 70 height 19
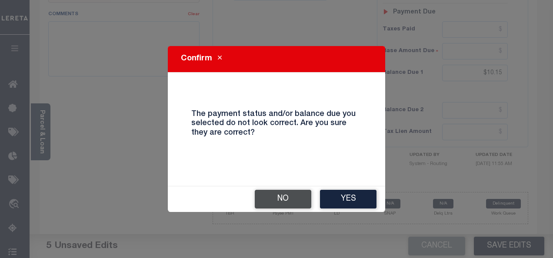
click at [288, 195] on button "No" at bounding box center [283, 199] width 57 height 19
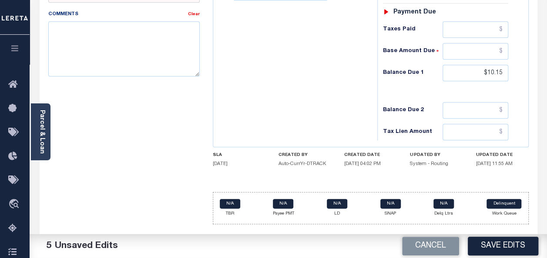
scroll to position [276, 0]
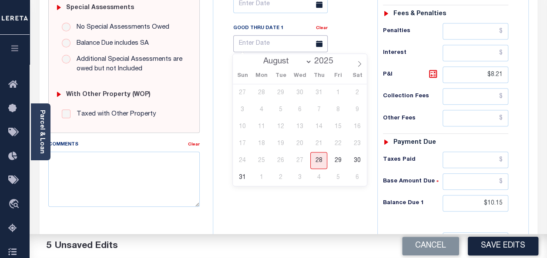
click at [245, 44] on input "text" at bounding box center [280, 43] width 94 height 17
click at [320, 164] on span "28" at bounding box center [318, 160] width 17 height 17
type input "[DATE]"
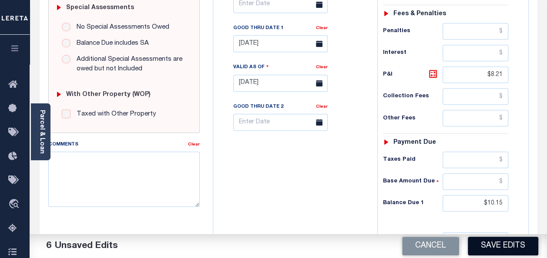
click at [499, 245] on button "Save Edits" at bounding box center [503, 246] width 70 height 19
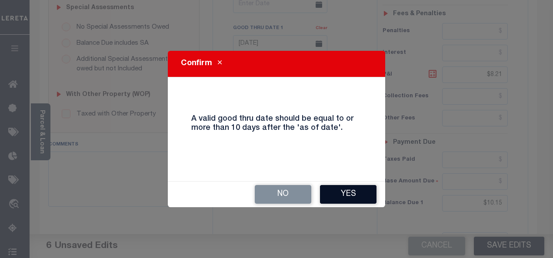
click at [348, 193] on button "Yes" at bounding box center [348, 194] width 57 height 19
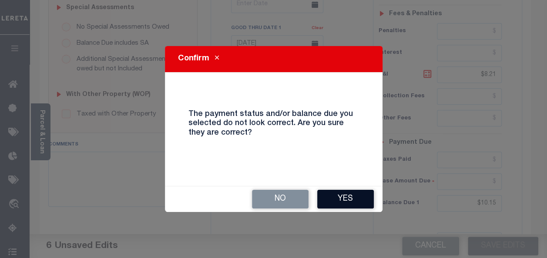
click at [351, 195] on button "Yes" at bounding box center [345, 199] width 57 height 19
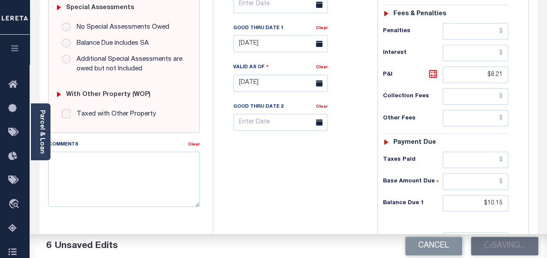
checkbox input "false"
type input "$1.94"
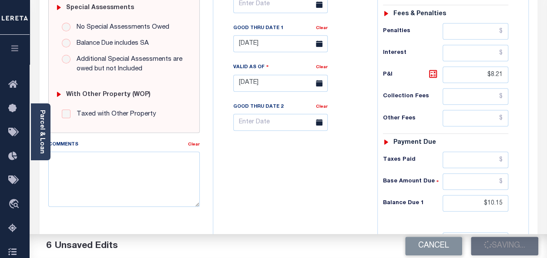
type input "$8.21"
type input "$10.15"
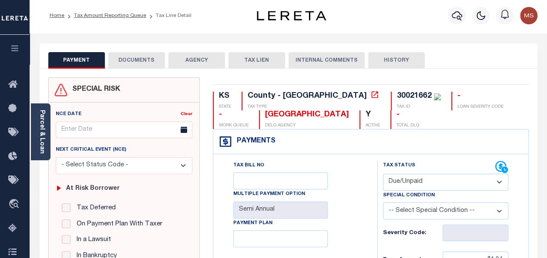
scroll to position [0, 0]
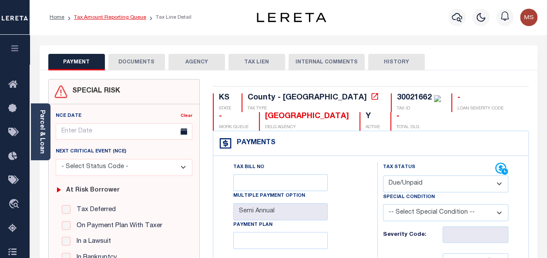
click at [108, 19] on link "Tax Amount Reporting Queue" at bounding box center [110, 17] width 72 height 5
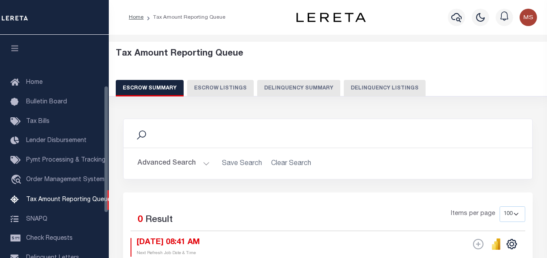
select select "100"
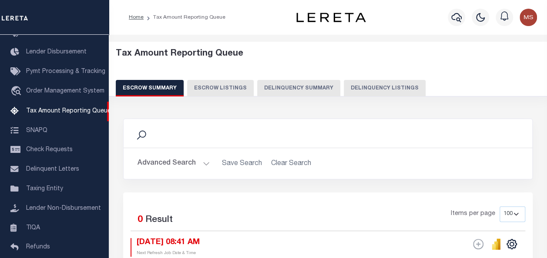
click at [360, 87] on button "Delinquency Listings" at bounding box center [385, 88] width 82 height 17
select select "100"
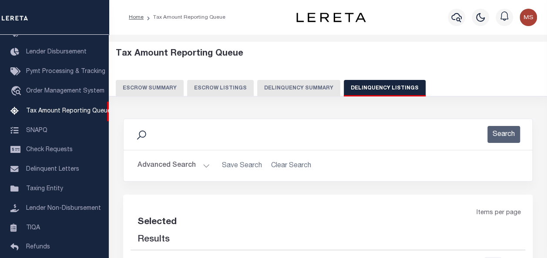
select select "100"
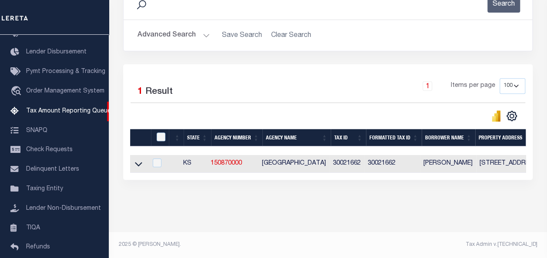
scroll to position [136, 0]
click at [139, 163] on icon at bounding box center [138, 165] width 7 height 4
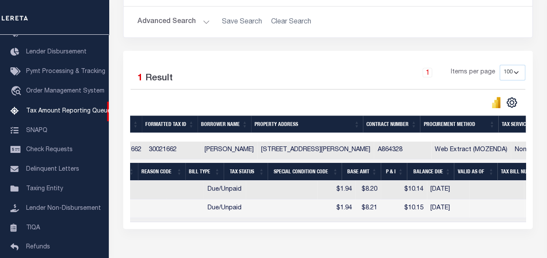
scroll to position [0, 282]
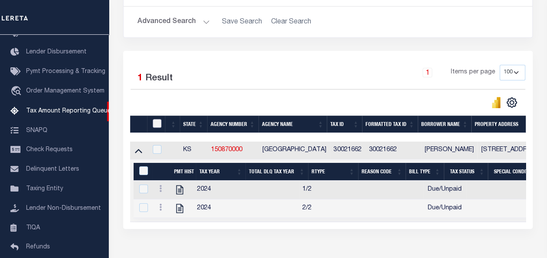
drag, startPoint x: 155, startPoint y: 122, endPoint x: 158, endPoint y: 133, distance: 11.3
click at [156, 122] on input "checkbox" at bounding box center [157, 123] width 9 height 9
checkbox input "true"
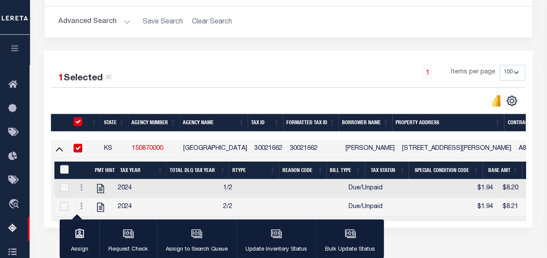
click at [64, 165] on input "&nbsp;" at bounding box center [64, 169] width 9 height 9
checkbox input "true"
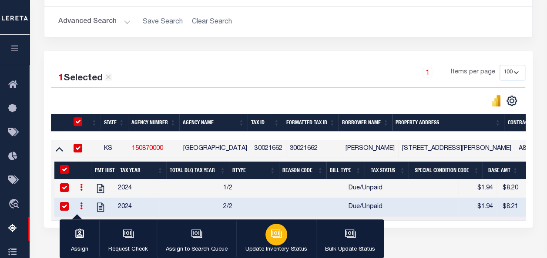
click at [278, 238] on icon "button" at bounding box center [276, 233] width 11 height 11
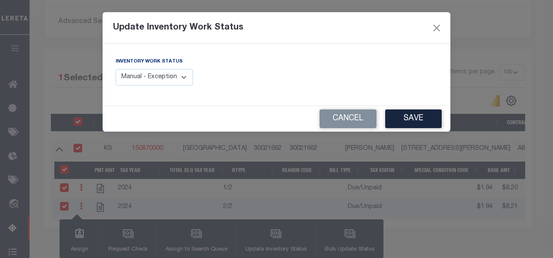
drag, startPoint x: 178, startPoint y: 77, endPoint x: 184, endPoint y: 78, distance: 5.7
click at [178, 77] on select "Manual - Exception Pended - Awaiting Search Late Add Exception Completed" at bounding box center [154, 77] width 77 height 17
select select "4"
click at [116, 69] on select "Manual - Exception Pended - Awaiting Search Late Add Exception Completed" at bounding box center [154, 77] width 77 height 17
click at [411, 120] on button "Save" at bounding box center [413, 119] width 57 height 19
